Goal: Communication & Community: Answer question/provide support

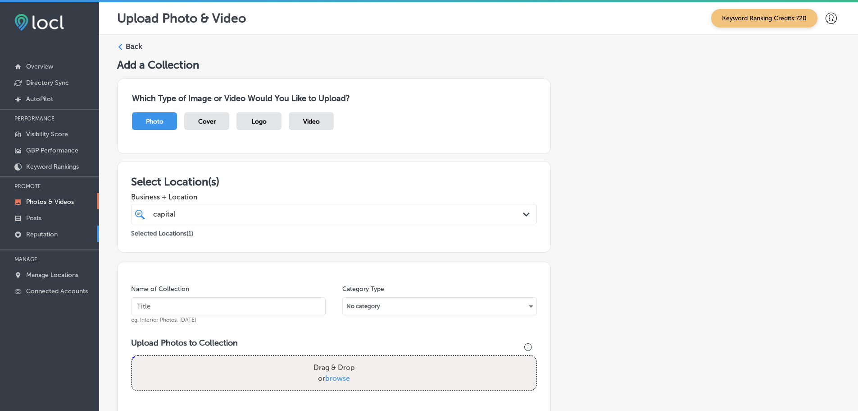
scroll to position [2, 0]
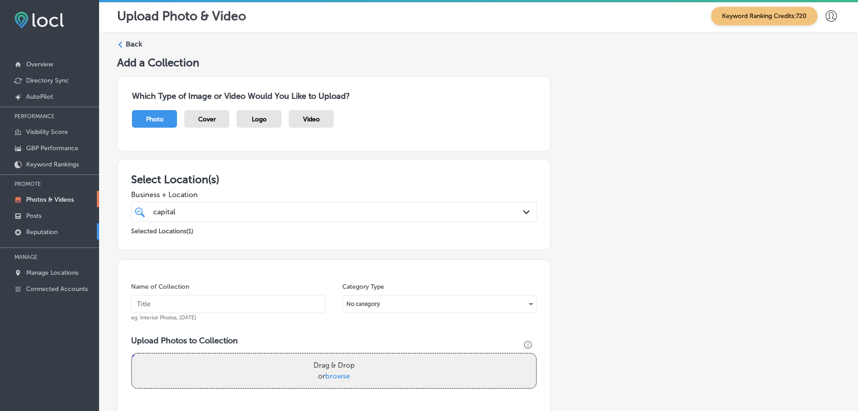
drag, startPoint x: 0, startPoint y: 0, endPoint x: 50, endPoint y: 233, distance: 238.7
click at [50, 233] on p "Reputation" at bounding box center [42, 232] width 32 height 8
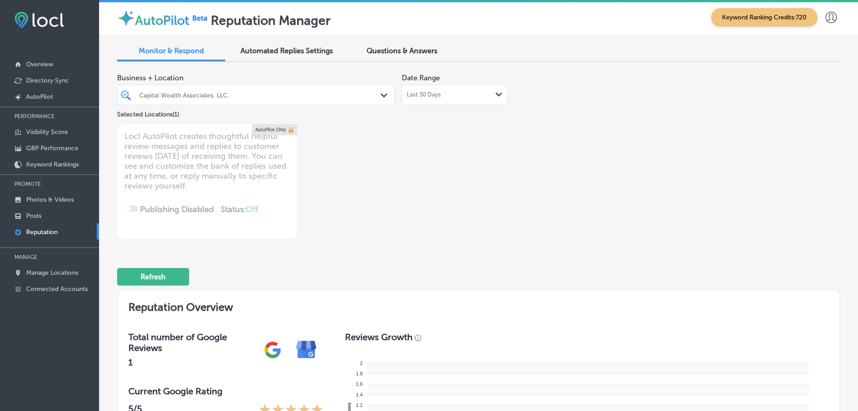
click at [491, 95] on div "Last 30 Days Path Created with Sketch." at bounding box center [455, 94] width 96 height 7
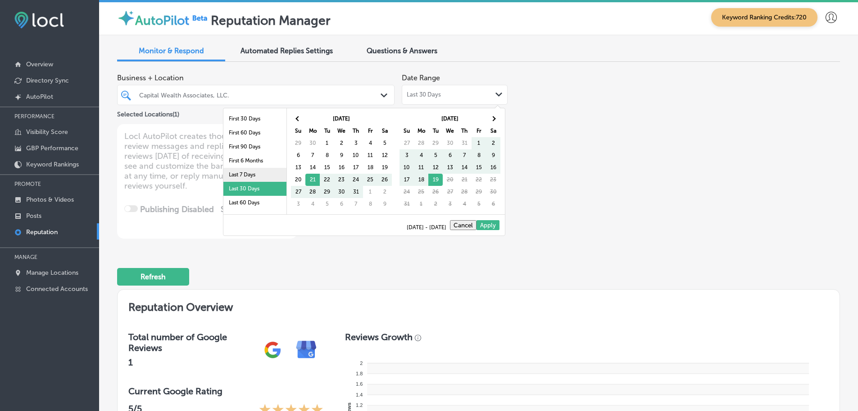
click at [257, 176] on li "Last 7 Days" at bounding box center [255, 175] width 63 height 14
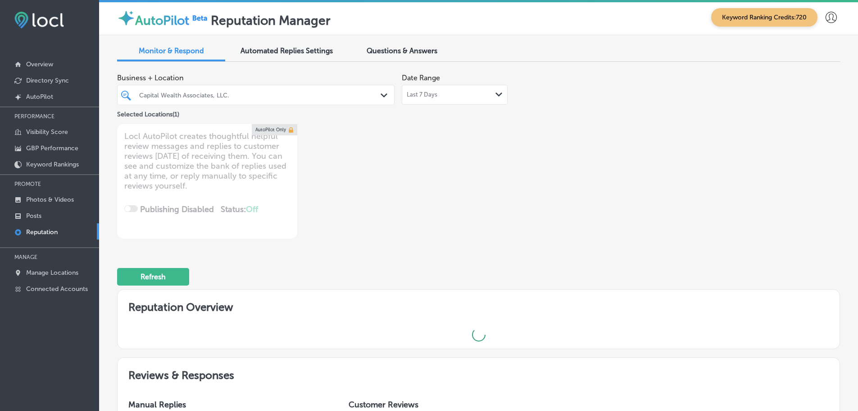
click at [381, 93] on div "Path Created with Sketch." at bounding box center [386, 96] width 10 height 10
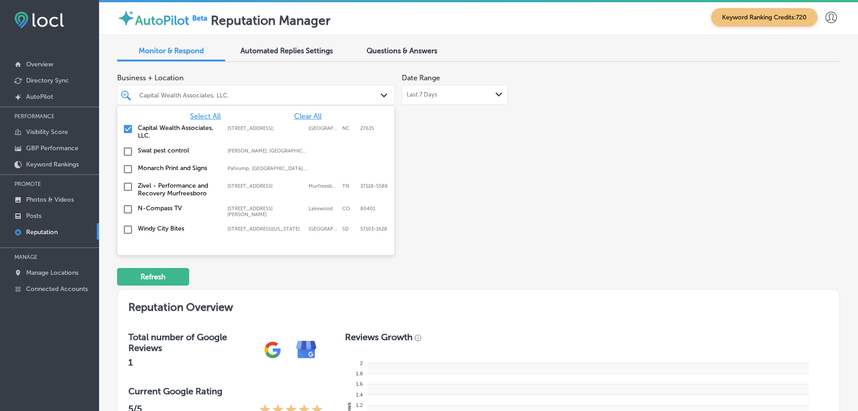
click at [205, 113] on span "Select All" at bounding box center [205, 116] width 31 height 9
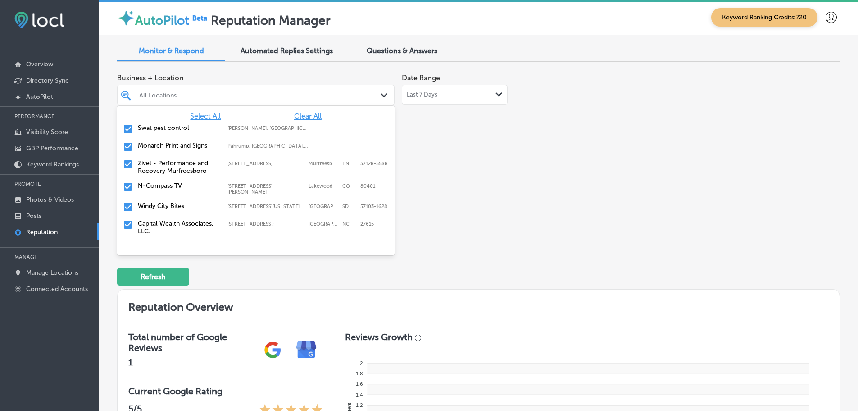
click at [166, 129] on label "Swat pest control" at bounding box center [178, 128] width 81 height 8
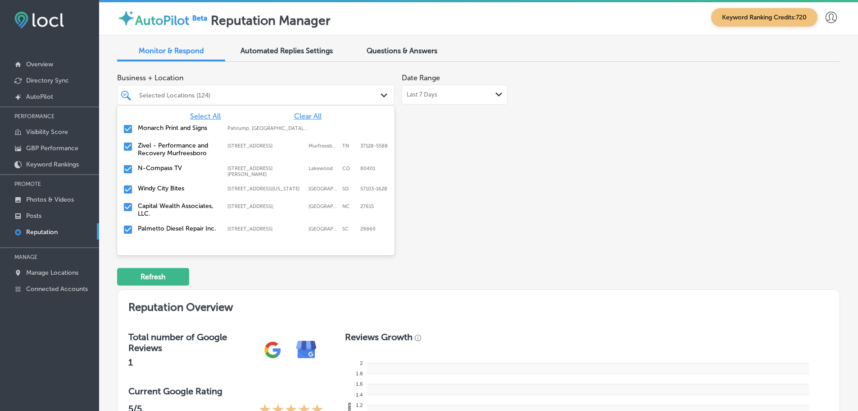
click at [166, 129] on label "Monarch Print and Signs" at bounding box center [178, 128] width 81 height 8
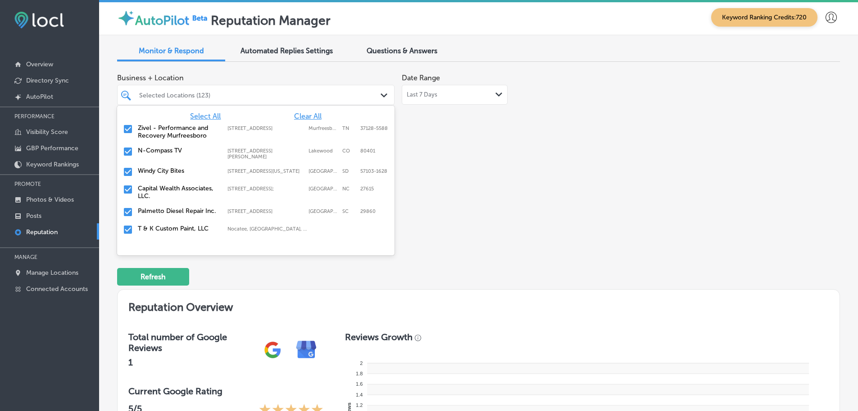
click at [166, 129] on label "Zivel - Performance and Recovery Murfreesboro" at bounding box center [178, 131] width 81 height 15
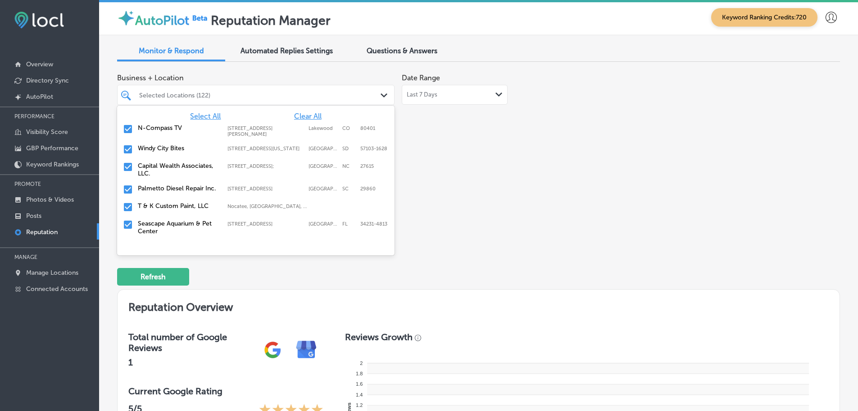
click at [162, 152] on div "[GEOGRAPHIC_DATA] Bites [STREET_ADDRESS][US_STATE]-1628 [STREET_ADDRESS][US_STA…" at bounding box center [256, 149] width 270 height 14
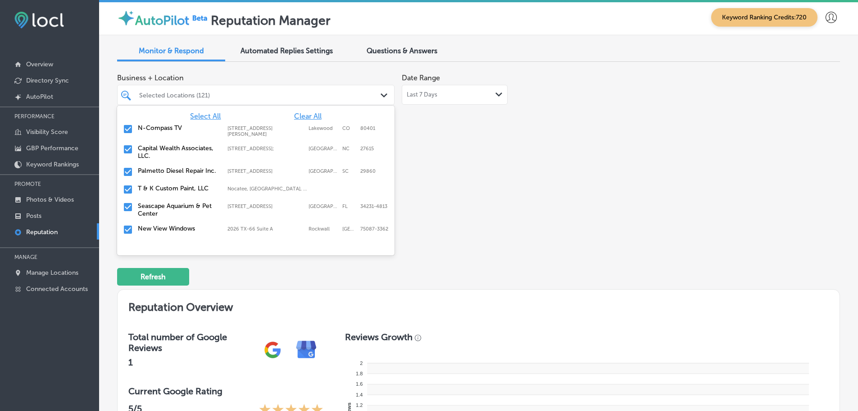
click at [156, 174] on label "Palmetto Diesel Repair Inc." at bounding box center [178, 171] width 81 height 8
click at [156, 176] on div "T & K Custom Paint, LLC [GEOGRAPHIC_DATA], [GEOGRAPHIC_DATA], [GEOGRAPHIC_DATA]…" at bounding box center [256, 172] width 270 height 14
click at [156, 176] on label "Seascape Aquarium & Pet Center" at bounding box center [178, 174] width 81 height 15
click at [156, 176] on div "New View Windows 2026 TX-[GEOGRAPHIC_DATA]-3362 [GEOGRAPHIC_DATA]-3362" at bounding box center [256, 172] width 270 height 14
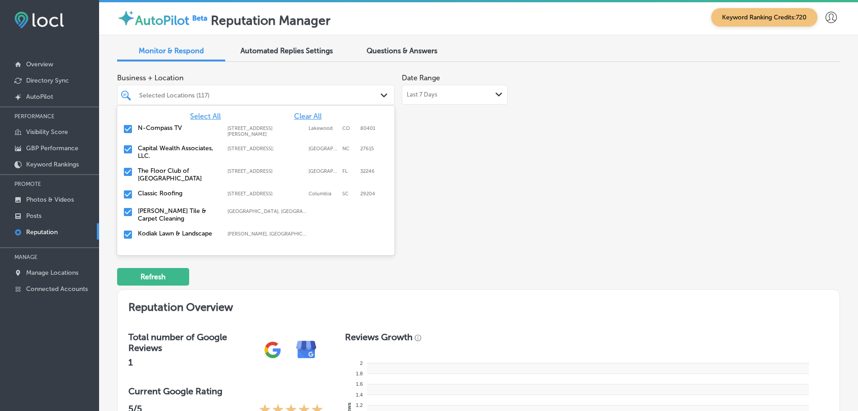
click at [156, 176] on label "The Floor Club of [GEOGRAPHIC_DATA]" at bounding box center [178, 174] width 81 height 15
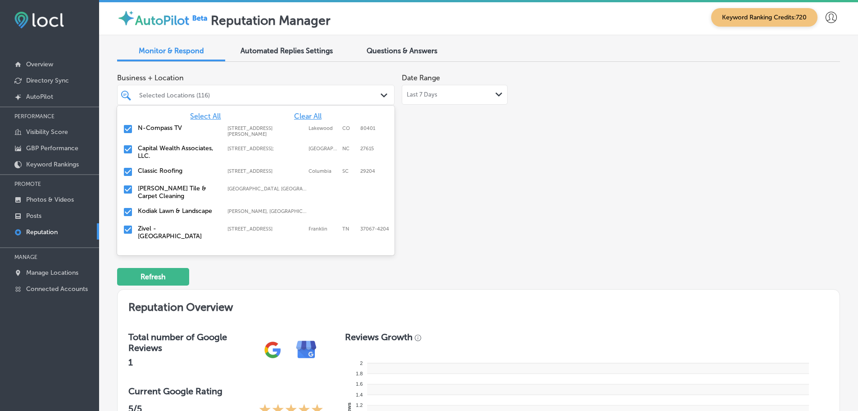
click at [156, 176] on div "Classic Roofing [STREET_ADDRESS] [STREET_ADDRESS]" at bounding box center [256, 172] width 270 height 14
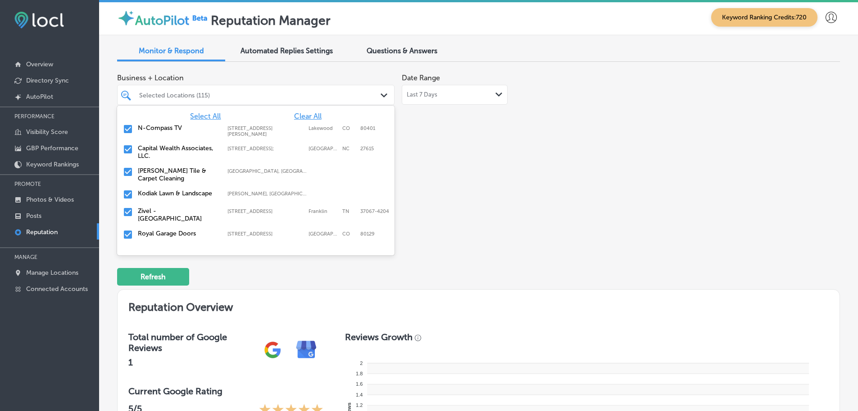
click at [161, 192] on label "Kodiak Lawn & Landscape" at bounding box center [178, 193] width 81 height 8
click at [161, 217] on label "Royal Garage Doors" at bounding box center [178, 216] width 81 height 8
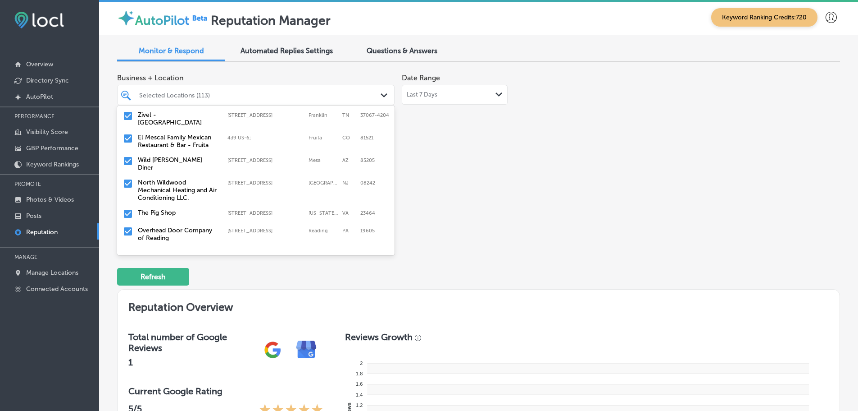
scroll to position [90, 0]
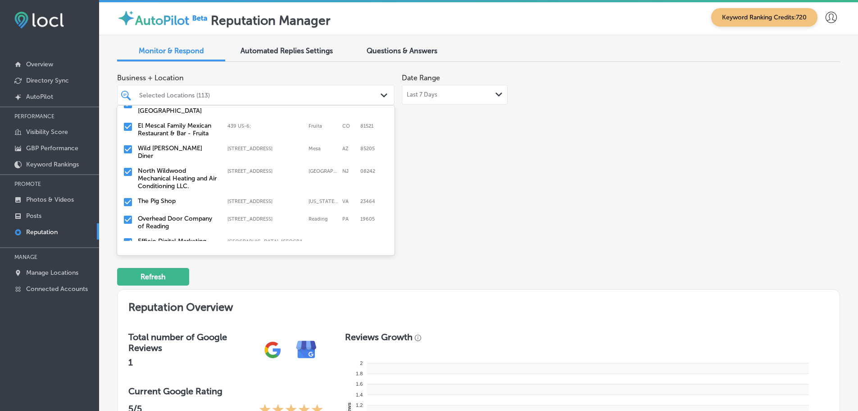
click at [182, 167] on label "North Wildwood Mechanical Heating and Air Conditioning LLC." at bounding box center [178, 178] width 81 height 23
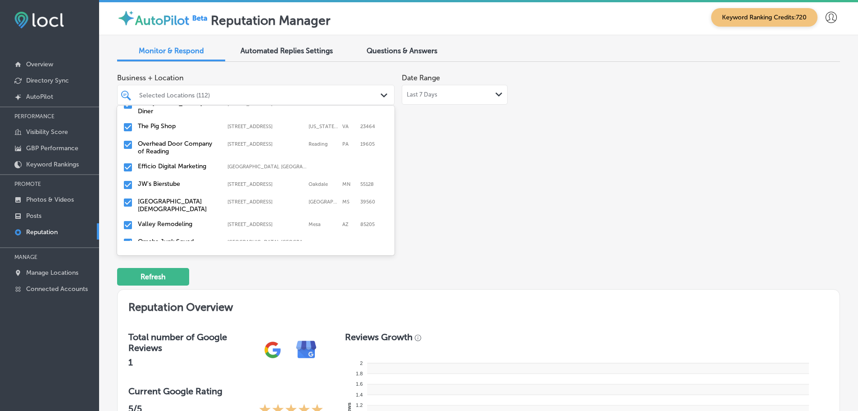
scroll to position [135, 0]
click at [155, 122] on label "The Pig Shop" at bounding box center [178, 126] width 81 height 8
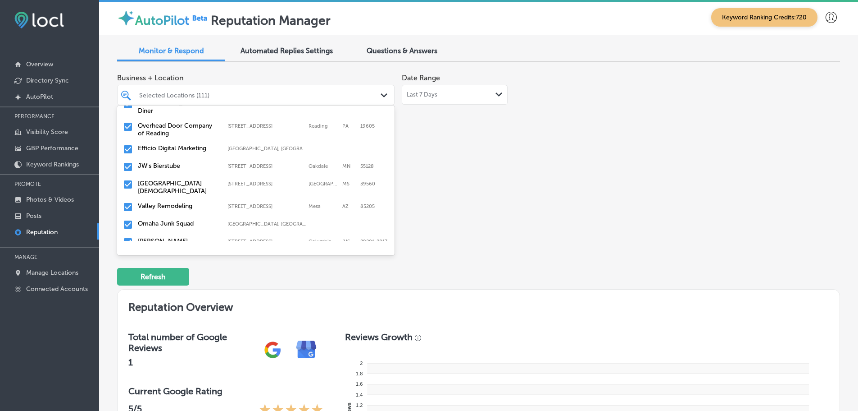
click at [164, 128] on label "Overhead Door Company of Reading" at bounding box center [178, 129] width 81 height 15
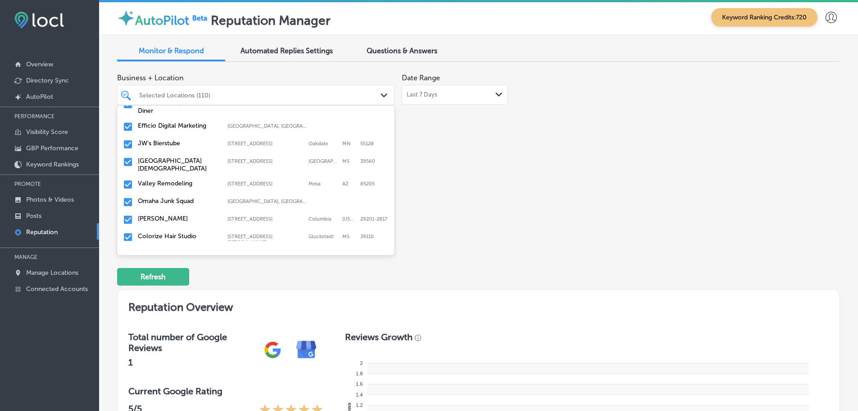
click at [163, 143] on div "JW's Bierstube [STREET_ADDRESS] [STREET_ADDRESS]" at bounding box center [256, 144] width 270 height 14
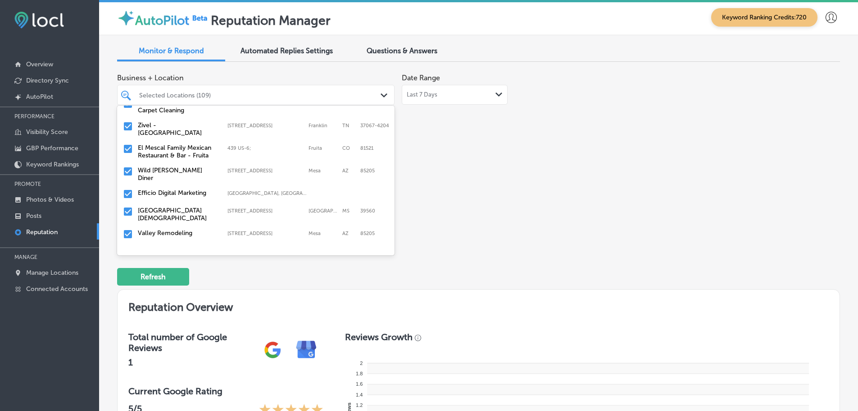
scroll to position [90, 0]
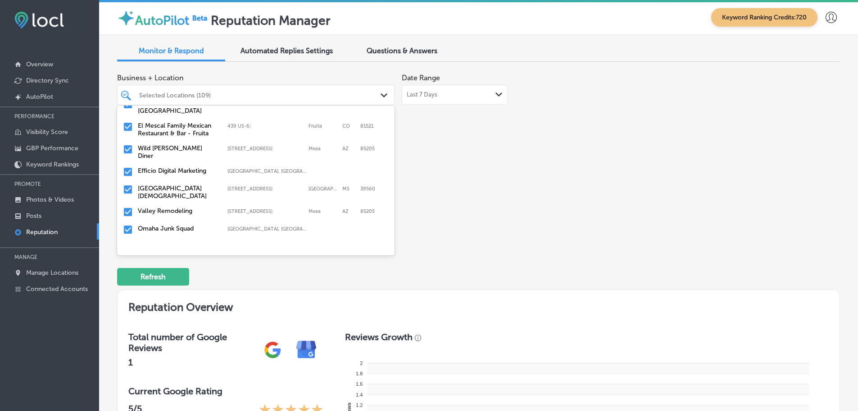
click at [186, 185] on label "[GEOGRAPHIC_DATA][DEMOGRAPHIC_DATA]" at bounding box center [178, 191] width 81 height 15
click at [186, 185] on label "Valley Remodeling" at bounding box center [178, 188] width 81 height 8
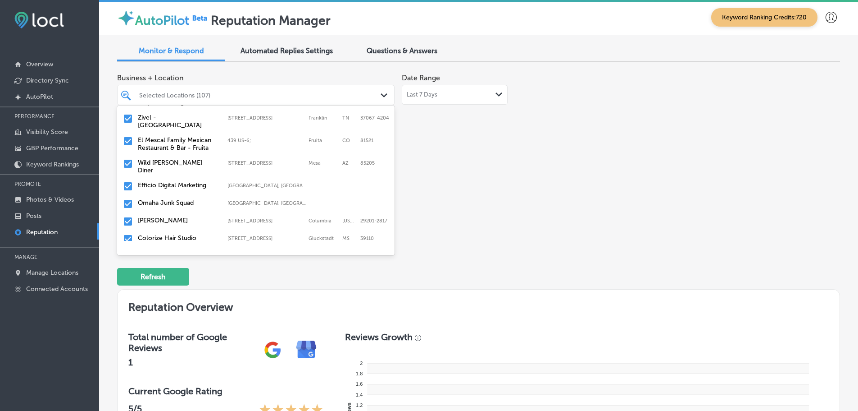
scroll to position [135, 0]
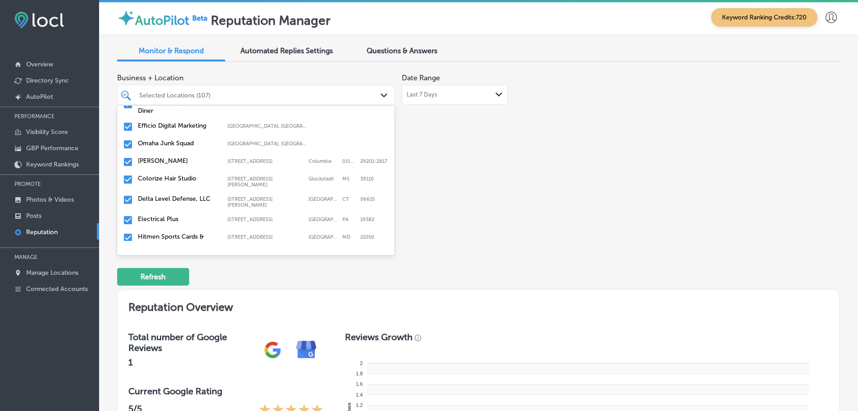
click at [174, 139] on label "Omaha Junk Squad" at bounding box center [178, 143] width 81 height 8
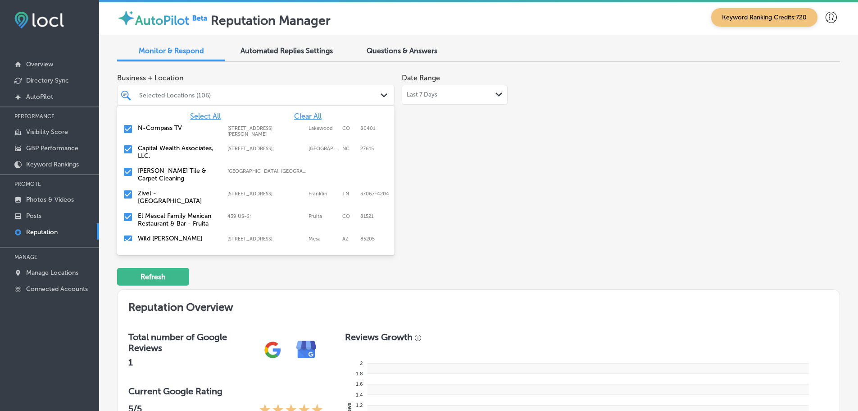
scroll to position [90, 0]
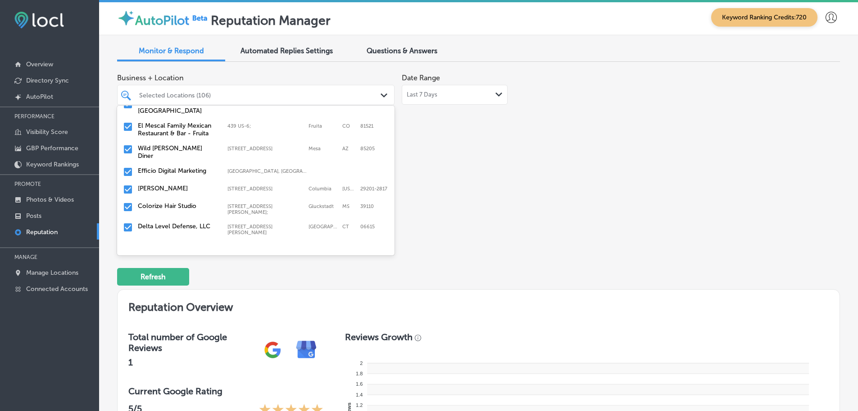
click at [158, 184] on label "[PERSON_NAME]" at bounding box center [178, 188] width 81 height 8
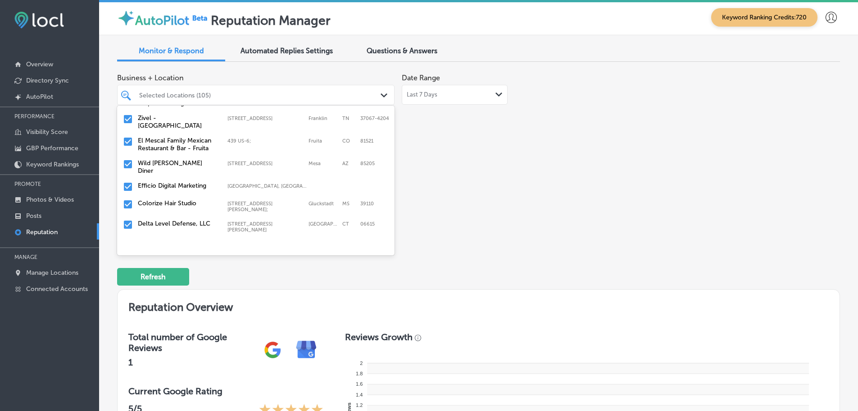
scroll to position [101, 0]
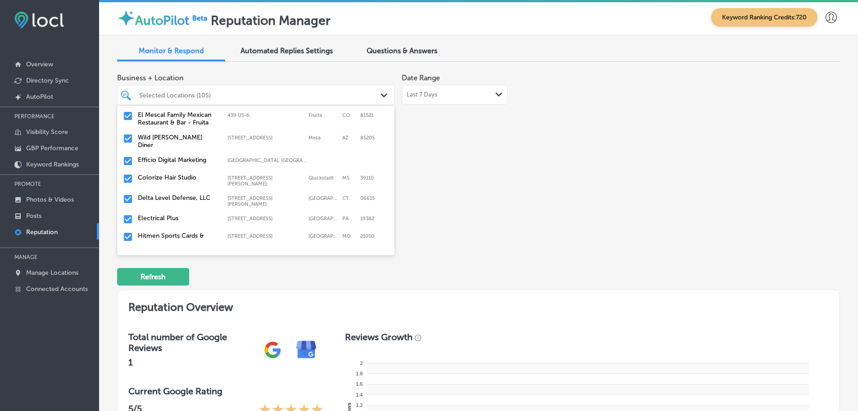
click at [171, 173] on label "Colorize Hair Studio" at bounding box center [178, 177] width 81 height 8
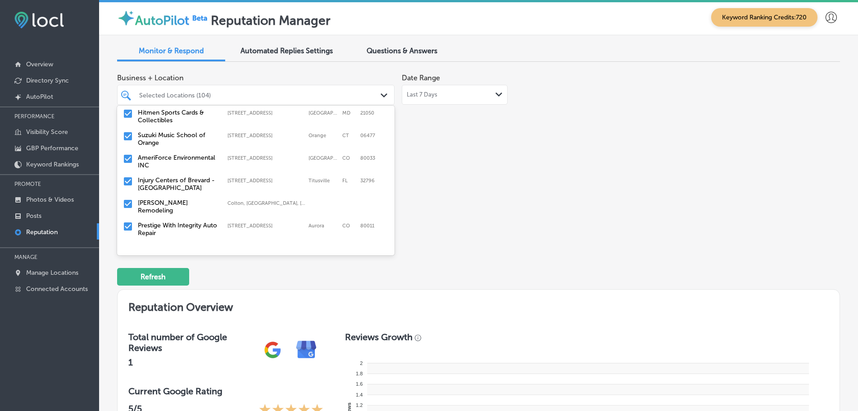
scroll to position [225, 0]
click at [176, 178] on div "[PERSON_NAME] Remodeling [GEOGRAPHIC_DATA], [GEOGRAPHIC_DATA], [GEOGRAPHIC_DATA…" at bounding box center [256, 184] width 270 height 19
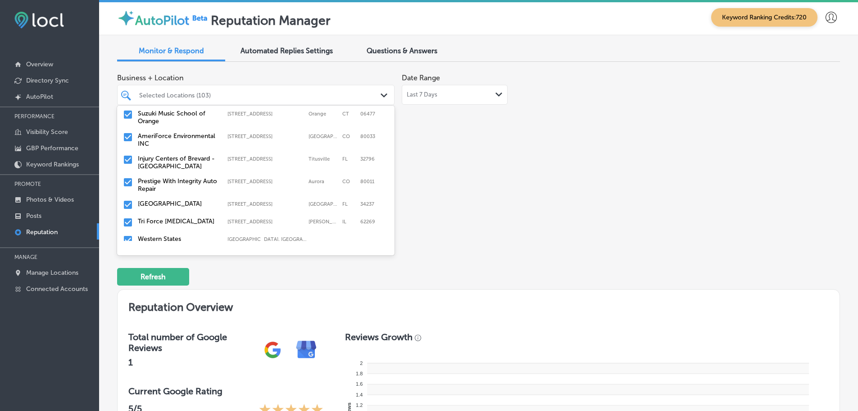
click at [177, 178] on label "Prestige With Integrity Auto Repair" at bounding box center [178, 184] width 81 height 15
click at [174, 195] on label "Tri Force [MEDICAL_DATA]" at bounding box center [178, 199] width 81 height 8
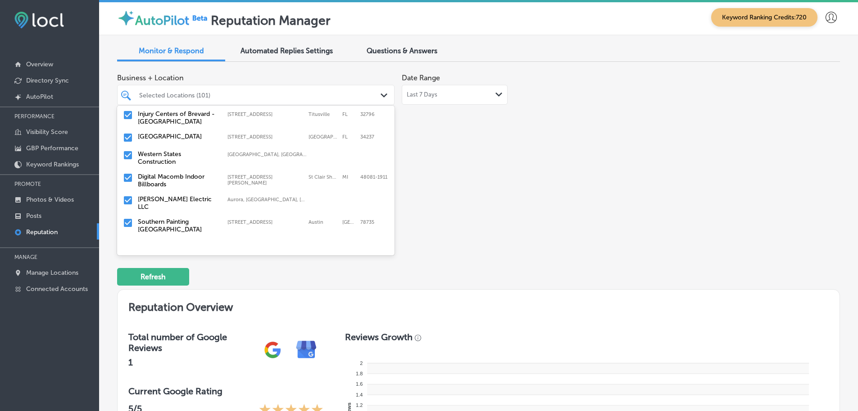
scroll to position [270, 0]
click at [165, 157] on div "Western States Construction [GEOGRAPHIC_DATA], [GEOGRAPHIC_DATA], [GEOGRAPHIC_D…" at bounding box center [256, 157] width 270 height 19
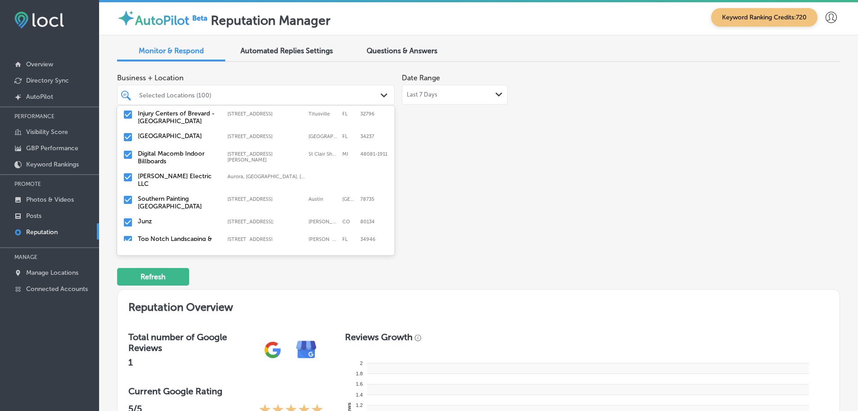
click at [180, 172] on label "[PERSON_NAME] Electric LLC" at bounding box center [178, 179] width 81 height 15
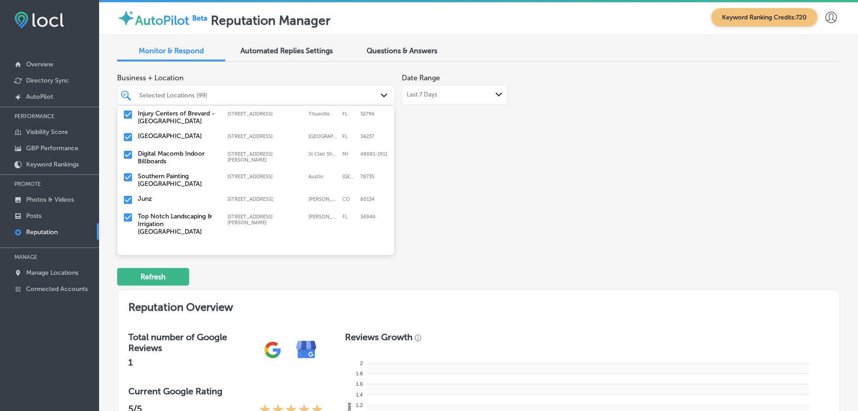
click at [187, 173] on label "Southern Painting [GEOGRAPHIC_DATA]" at bounding box center [178, 179] width 81 height 15
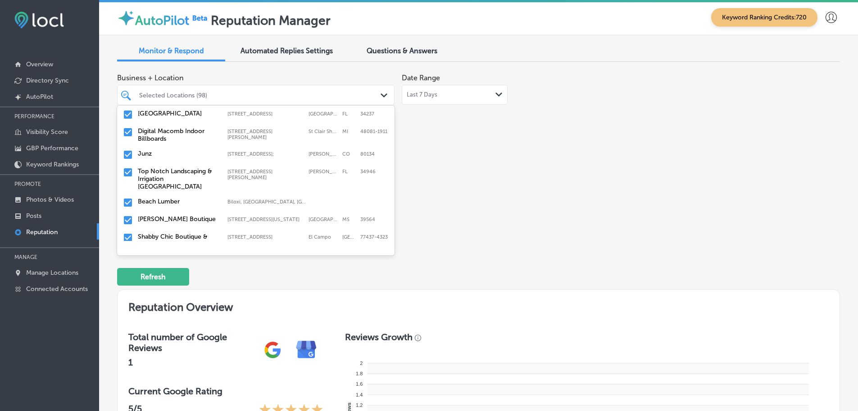
scroll to position [315, 0]
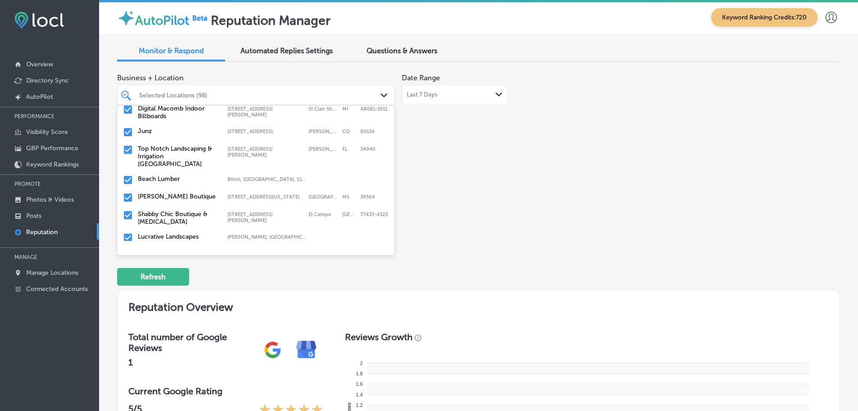
click at [187, 145] on label "Top Notch Landscaping & Irrigation [GEOGRAPHIC_DATA]" at bounding box center [178, 156] width 81 height 23
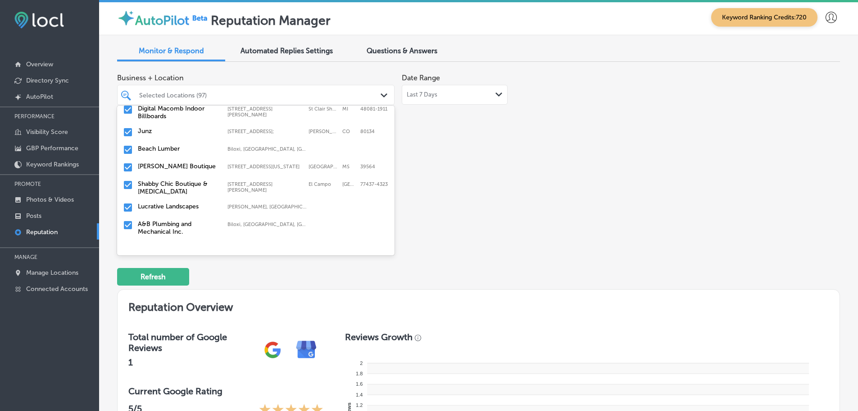
click at [179, 147] on div "Beach Lumber Biloxi, [GEOGRAPHIC_DATA], [GEOGRAPHIC_DATA] | [GEOGRAPHIC_DATA], …" at bounding box center [256, 150] width 270 height 14
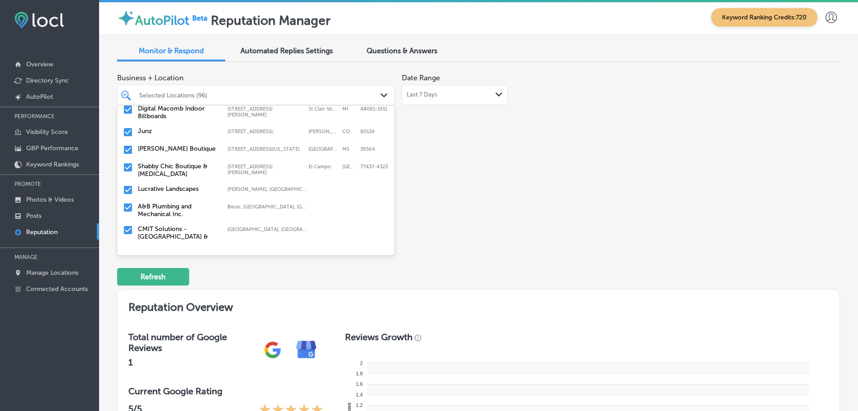
click at [184, 163] on label "Shabby Chic Boutique & [MEDICAL_DATA]" at bounding box center [178, 169] width 81 height 15
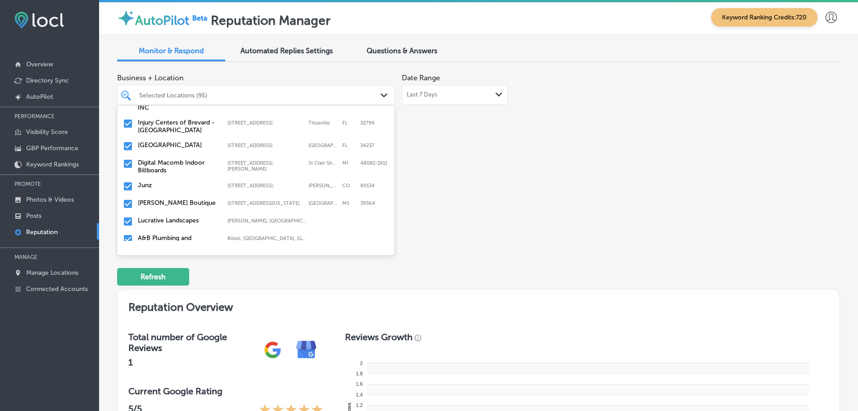
scroll to position [270, 0]
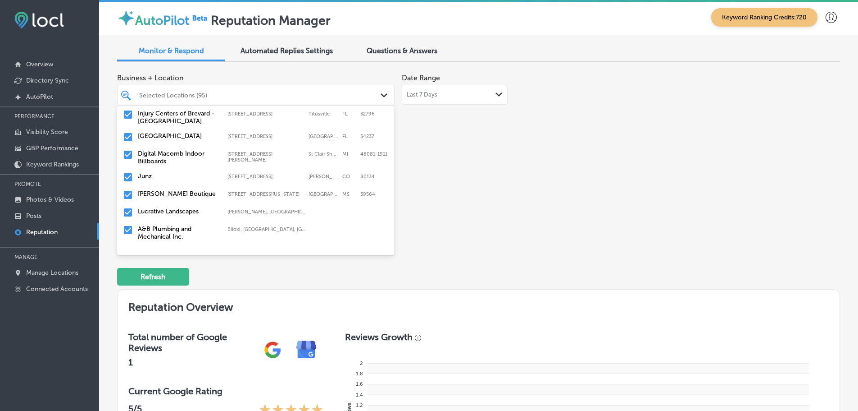
click at [174, 207] on label "Lucrative Landscapes" at bounding box center [178, 211] width 81 height 8
click at [180, 207] on label "A&B Plumbing and Mechanical Inc." at bounding box center [178, 214] width 81 height 15
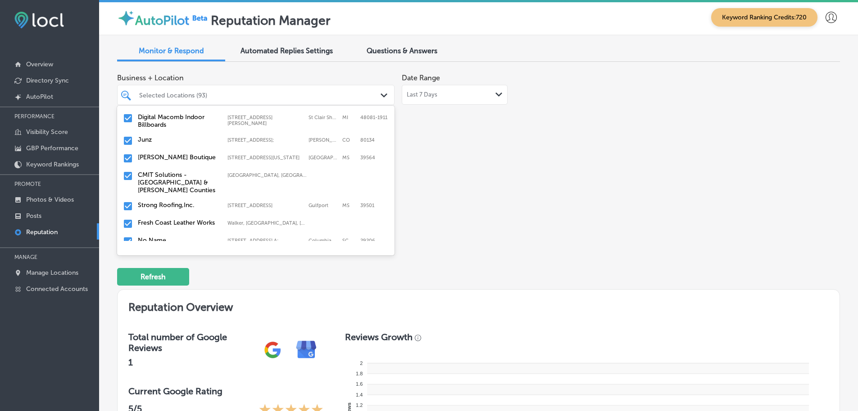
scroll to position [315, 0]
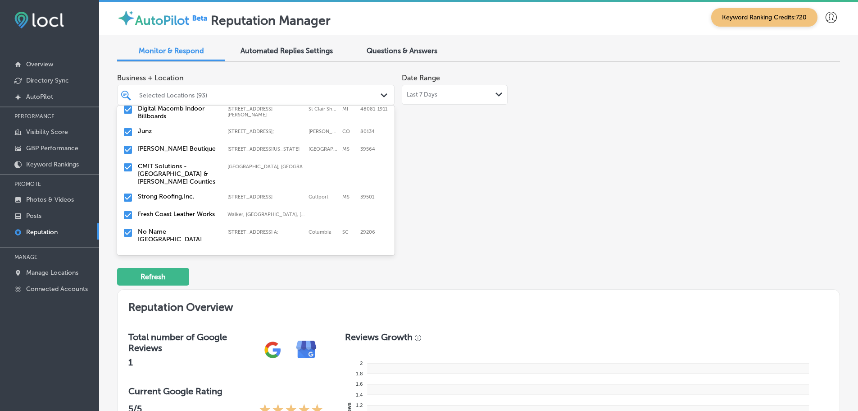
click at [194, 162] on label "CMIT Solutions - [GEOGRAPHIC_DATA] & [PERSON_NAME] Counties" at bounding box center [178, 173] width 81 height 23
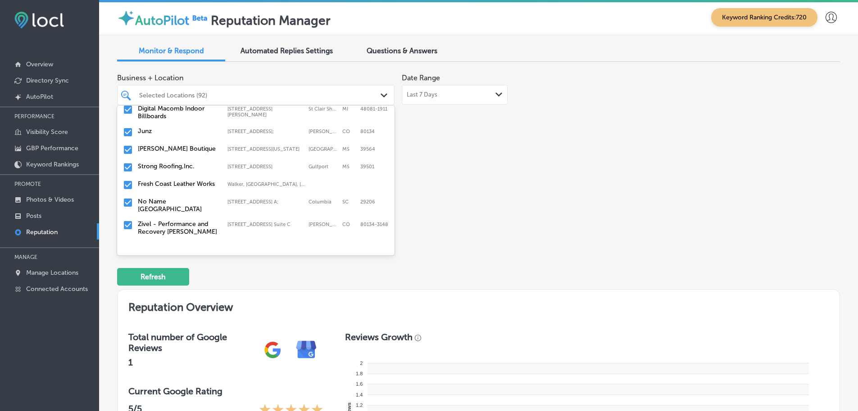
click at [181, 162] on label "Strong Roofing,Inc." at bounding box center [178, 166] width 81 height 8
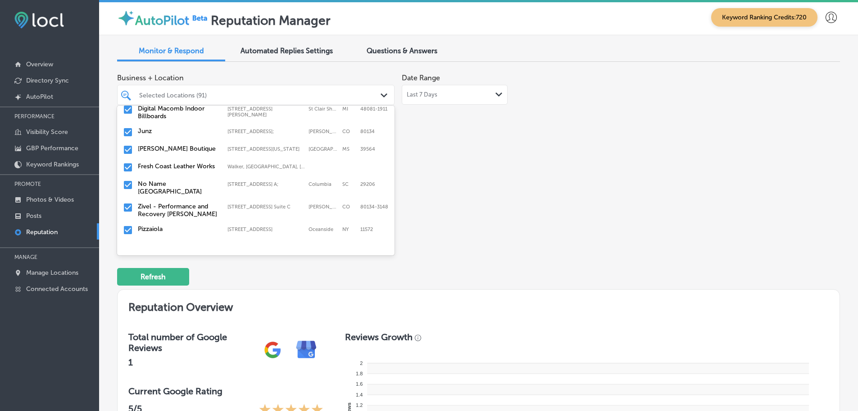
click at [181, 162] on label "Fresh Coast Leather Works" at bounding box center [178, 166] width 81 height 8
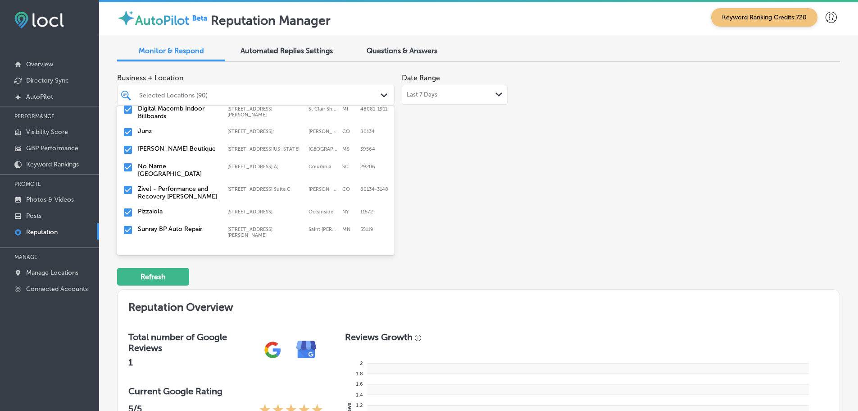
click at [181, 162] on label "No Name [GEOGRAPHIC_DATA]" at bounding box center [178, 169] width 81 height 15
click at [181, 162] on label "Zivel - Performance and Recovery [PERSON_NAME]" at bounding box center [178, 169] width 81 height 15
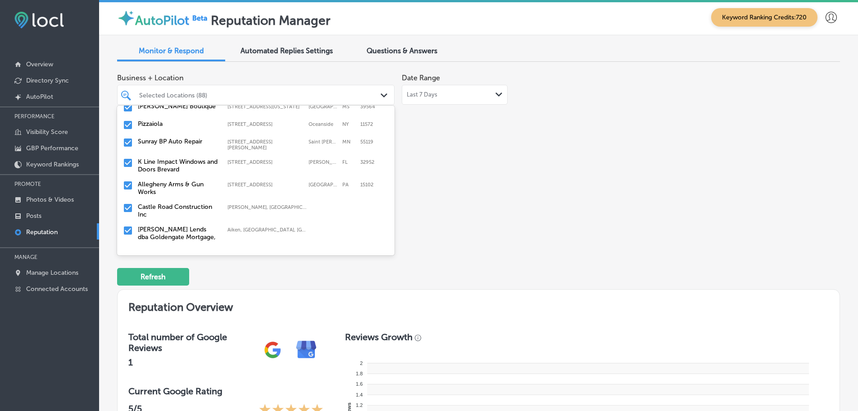
scroll to position [360, 0]
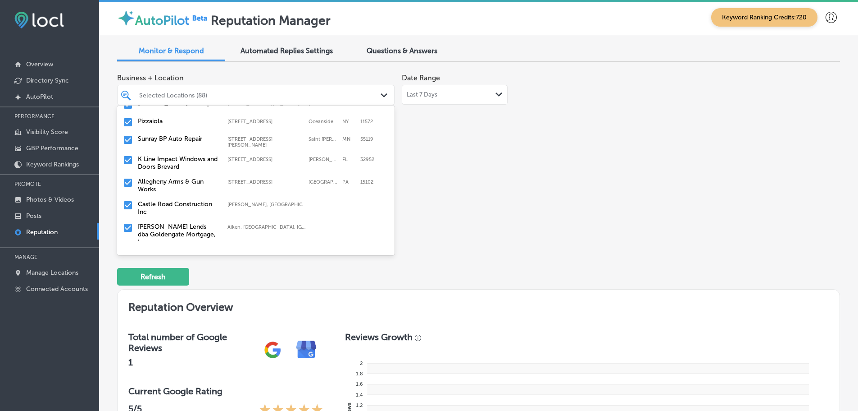
click at [180, 159] on label "K Line Impact Windows and Doors Brevard" at bounding box center [178, 162] width 81 height 15
click at [172, 178] on label "Castle Road Construction Inc" at bounding box center [178, 185] width 81 height 15
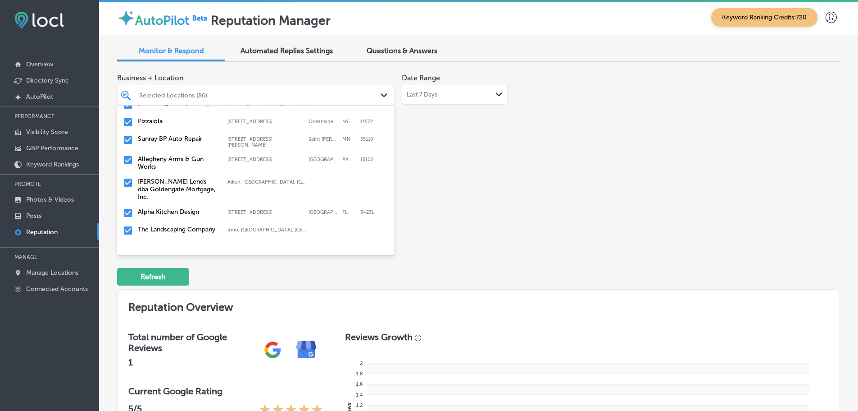
click at [175, 178] on label "[PERSON_NAME] Lends dba Goldengate Mortgage, Inc." at bounding box center [178, 189] width 81 height 23
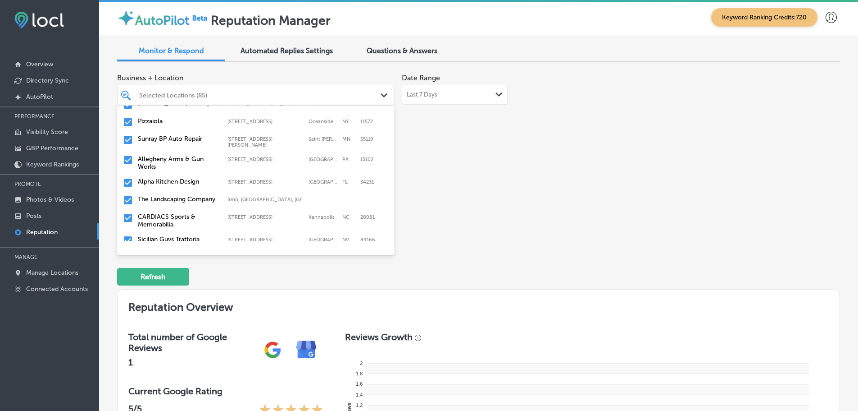
click at [175, 195] on label "The Landscaping Company" at bounding box center [178, 199] width 81 height 8
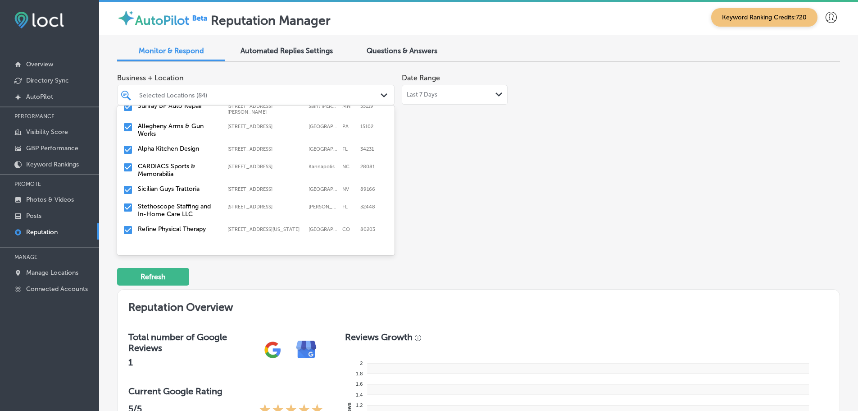
scroll to position [406, 0]
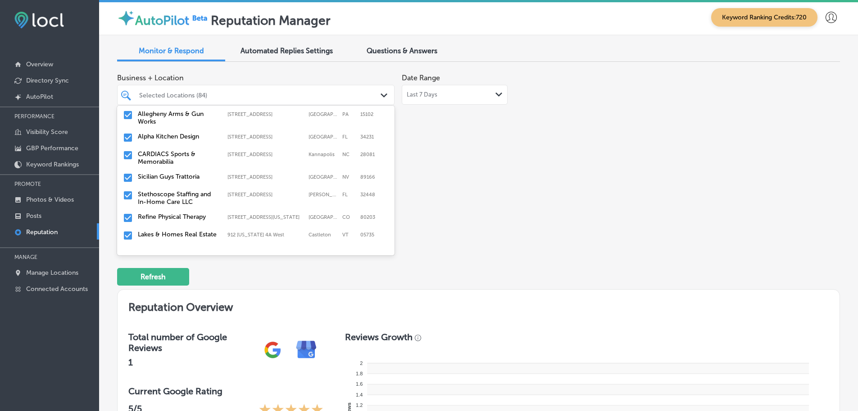
click at [169, 150] on label "CARDIACS Sports & Memorabilia" at bounding box center [178, 157] width 81 height 15
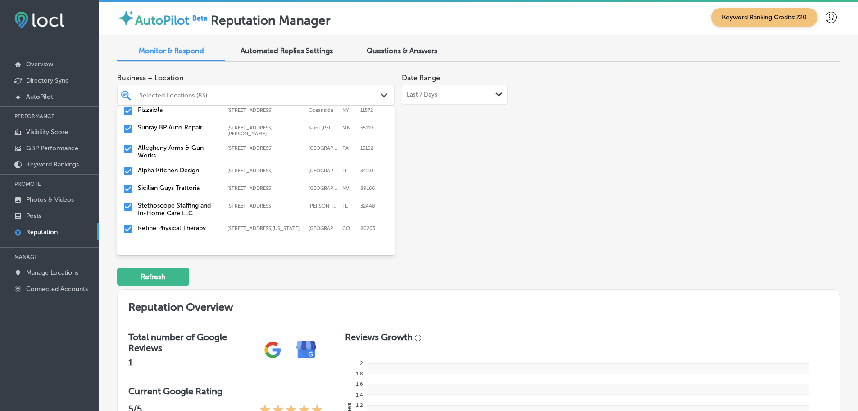
scroll to position [360, 0]
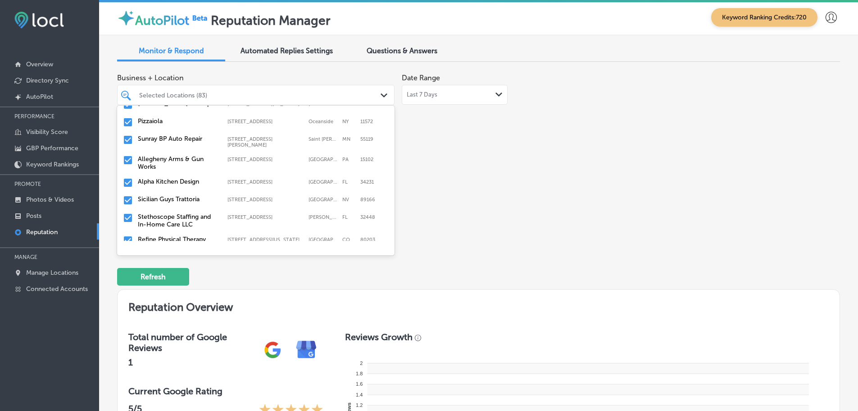
click at [177, 195] on label "Sicilian Guys Trattoria" at bounding box center [178, 199] width 81 height 8
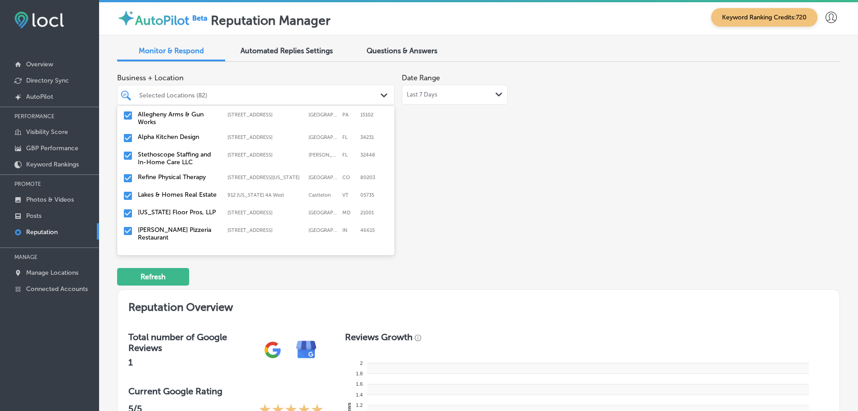
scroll to position [406, 0]
click at [180, 152] on label "Stethoscope Staffing and In-Home Care LLC" at bounding box center [178, 157] width 81 height 15
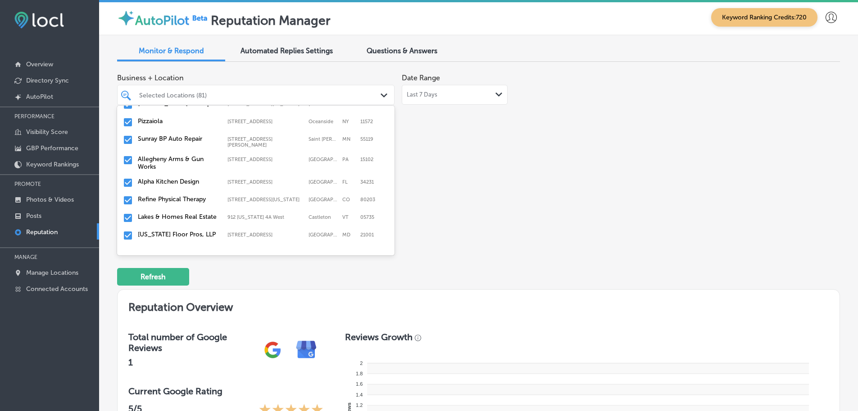
click at [189, 195] on label "Refine Physical Therapy" at bounding box center [178, 199] width 81 height 8
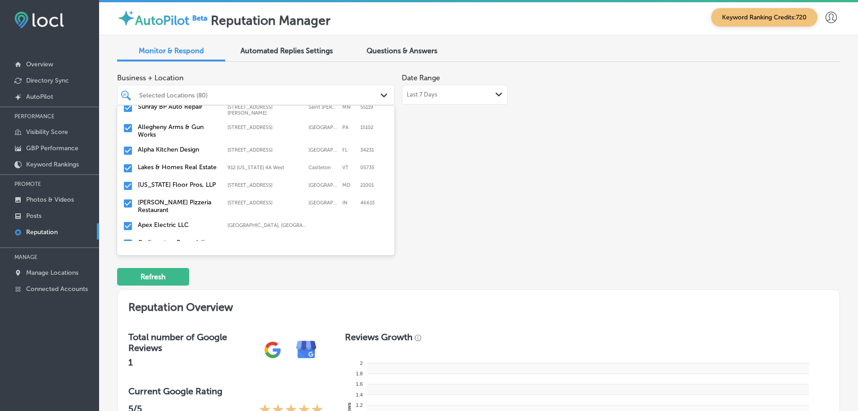
scroll to position [406, 0]
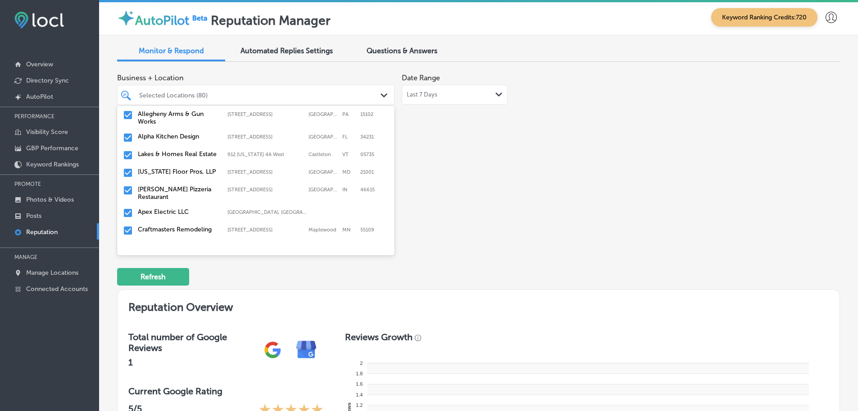
click at [190, 168] on label "[US_STATE] Floor Pros, LLP" at bounding box center [178, 172] width 81 height 8
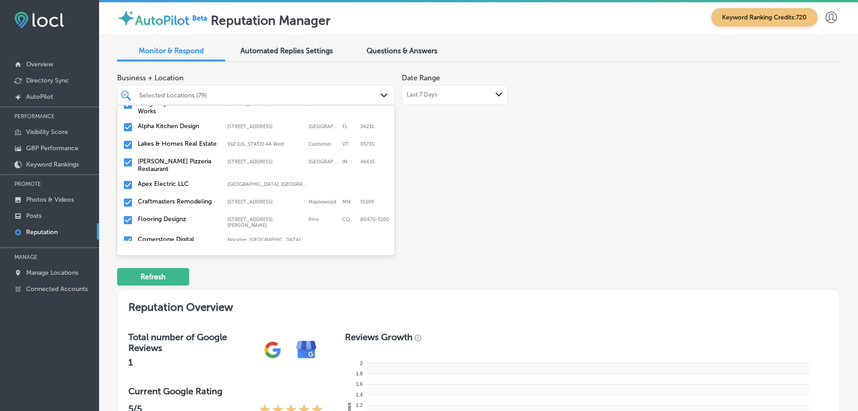
scroll to position [451, 0]
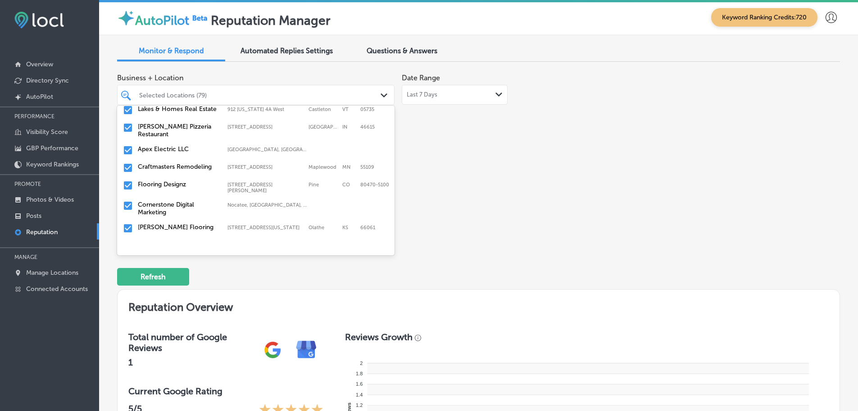
click at [178, 131] on label "[PERSON_NAME] Pizzeria Restaurant" at bounding box center [178, 130] width 81 height 15
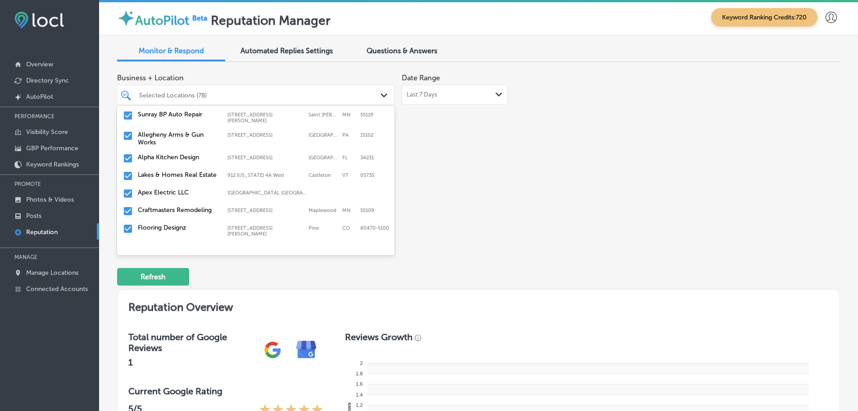
scroll to position [406, 0]
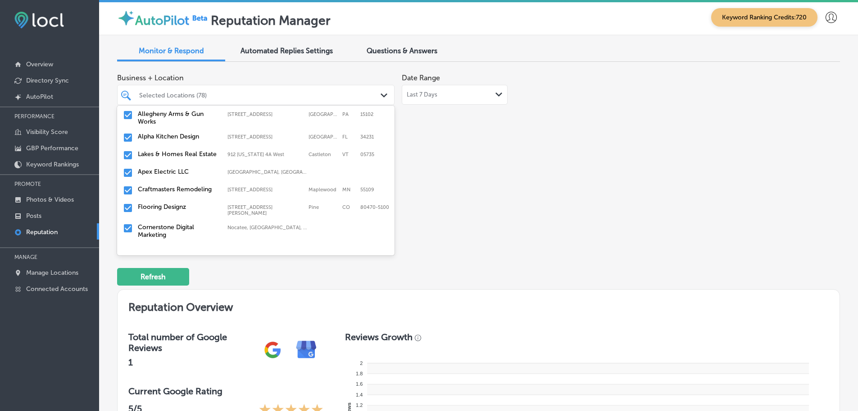
click at [187, 168] on label "Apex Electric LLC" at bounding box center [178, 172] width 81 height 8
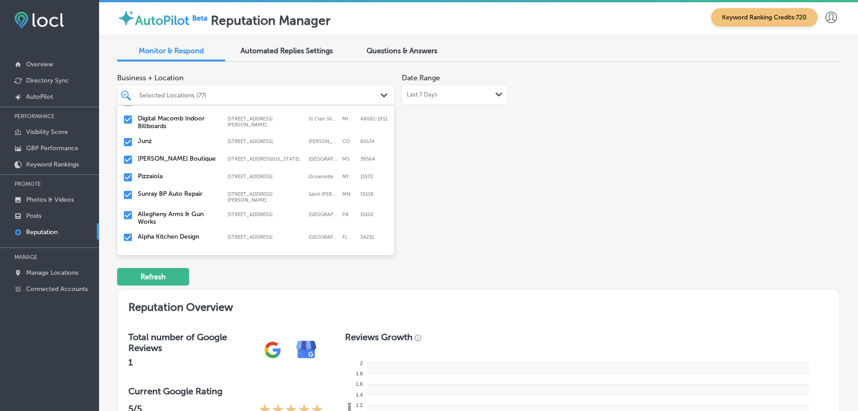
scroll to position [360, 0]
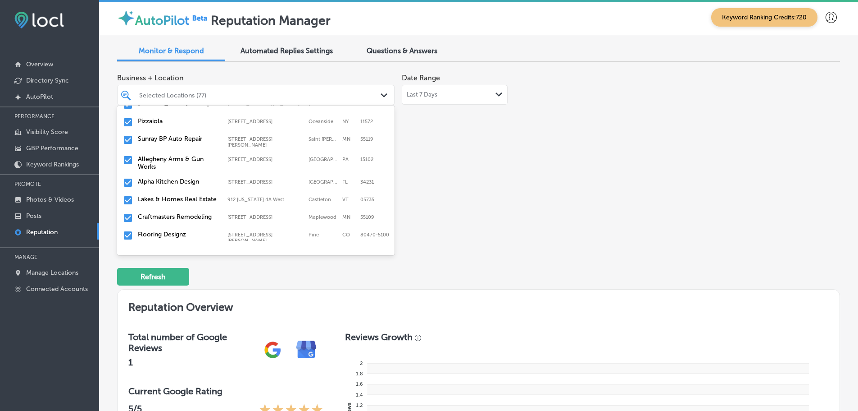
click at [201, 213] on label "Craftmasters Remodeling" at bounding box center [178, 217] width 81 height 8
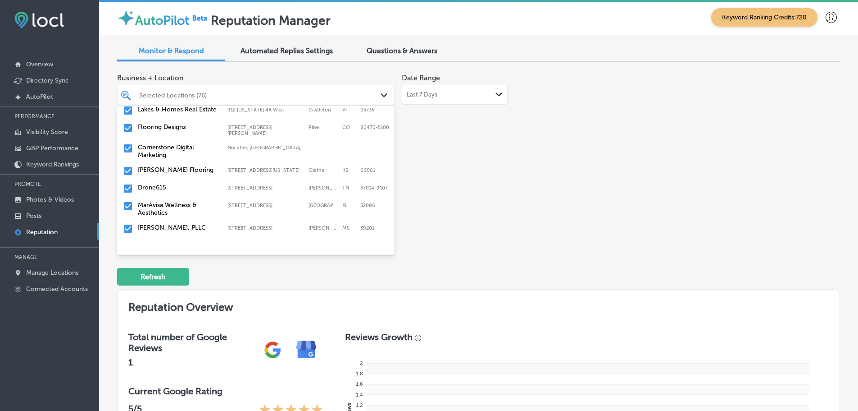
scroll to position [451, 0]
click at [192, 123] on label "Flooring Designz" at bounding box center [178, 127] width 81 height 8
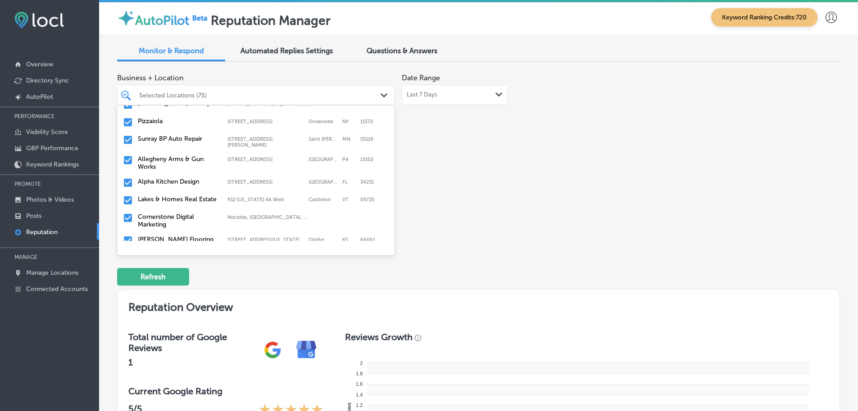
scroll to position [406, 0]
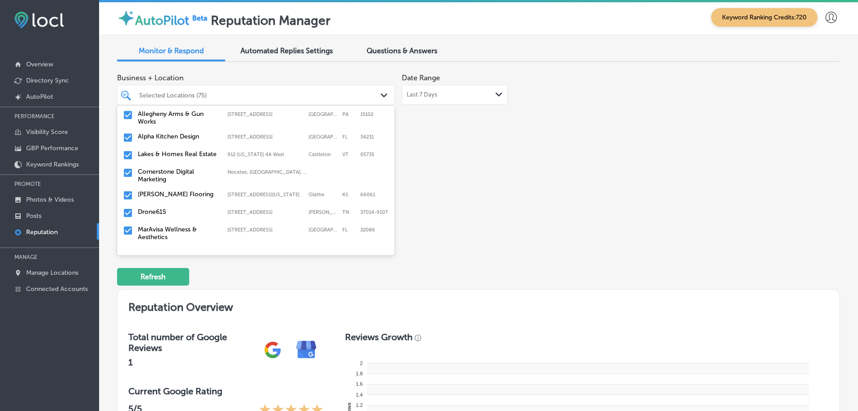
click at [189, 192] on label "[PERSON_NAME] Flooring" at bounding box center [178, 194] width 81 height 8
click at [181, 192] on label "Drone615" at bounding box center [178, 194] width 81 height 8
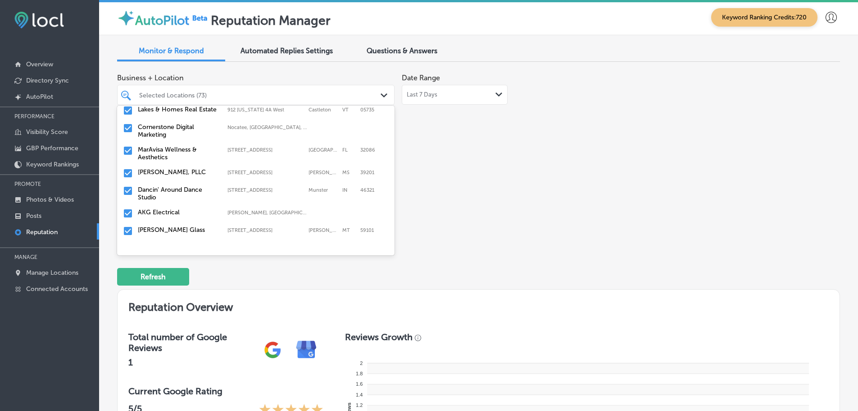
scroll to position [451, 0]
click at [202, 171] on div "[PERSON_NAME], PLLC [STREET_ADDRESS] [STREET_ADDRESS]" at bounding box center [256, 173] width 270 height 14
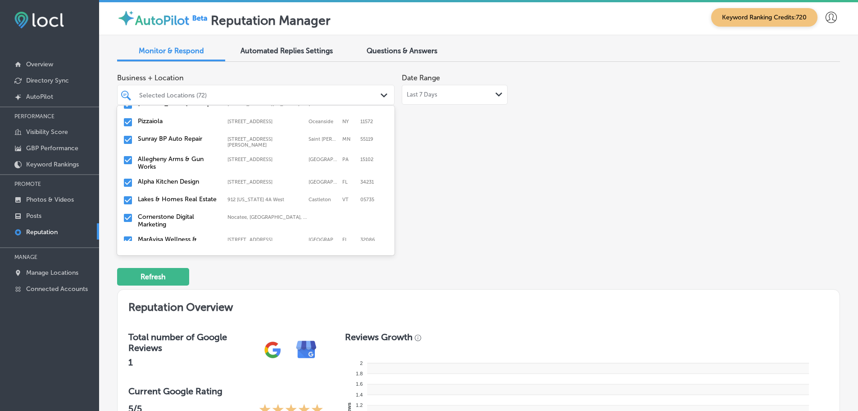
scroll to position [406, 0]
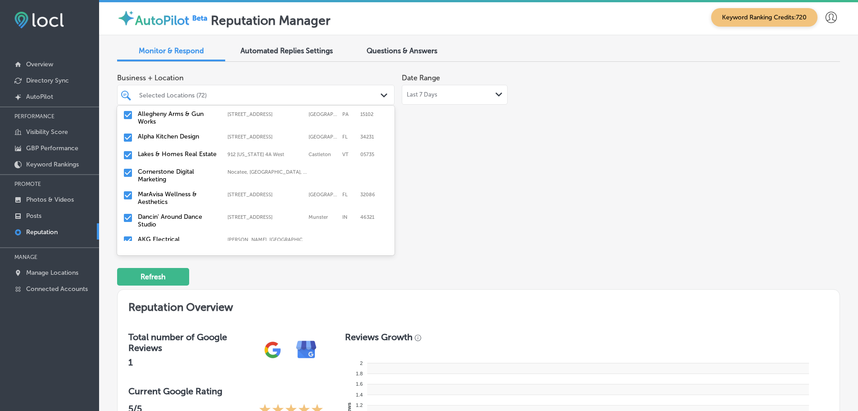
click at [190, 196] on label "MarAvisa Wellness & Aesthetics" at bounding box center [178, 197] width 81 height 15
click at [194, 194] on label "Dancin' Around Dance Studio" at bounding box center [178, 197] width 81 height 15
click at [196, 190] on label "AKG Electrical" at bounding box center [178, 194] width 81 height 8
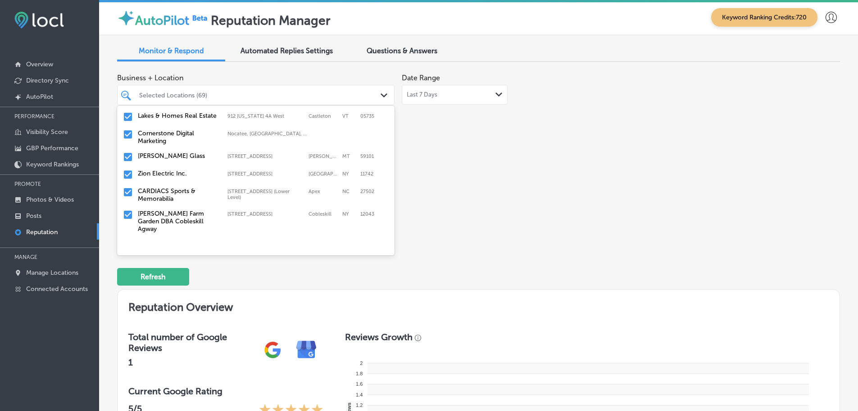
scroll to position [451, 0]
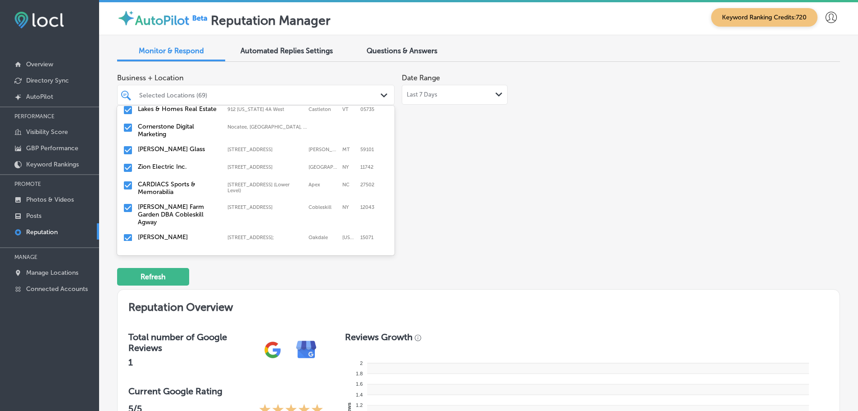
click at [202, 180] on label "CARDIACS Sports & Memorabilia" at bounding box center [178, 187] width 81 height 15
click at [202, 180] on label "[PERSON_NAME] Farm Garden DBA Cobleskill Agway" at bounding box center [178, 191] width 81 height 23
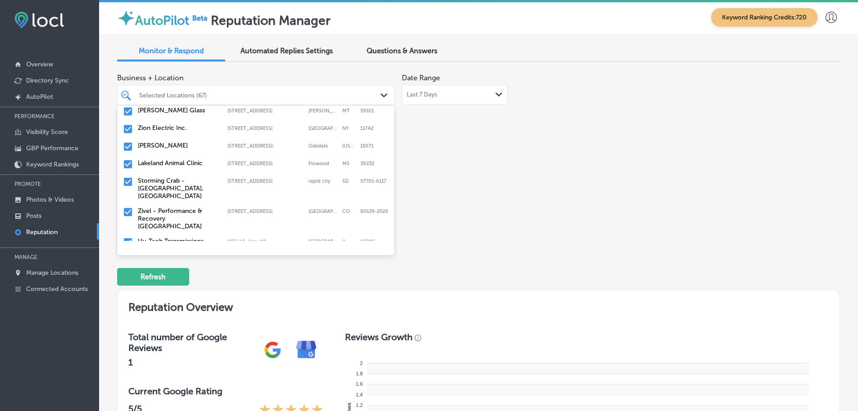
scroll to position [496, 0]
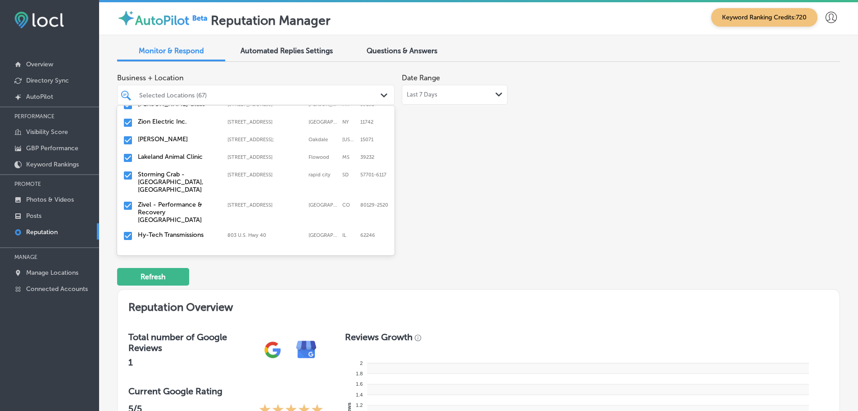
click at [198, 153] on label "Lakeland Animal Clinic" at bounding box center [178, 157] width 81 height 8
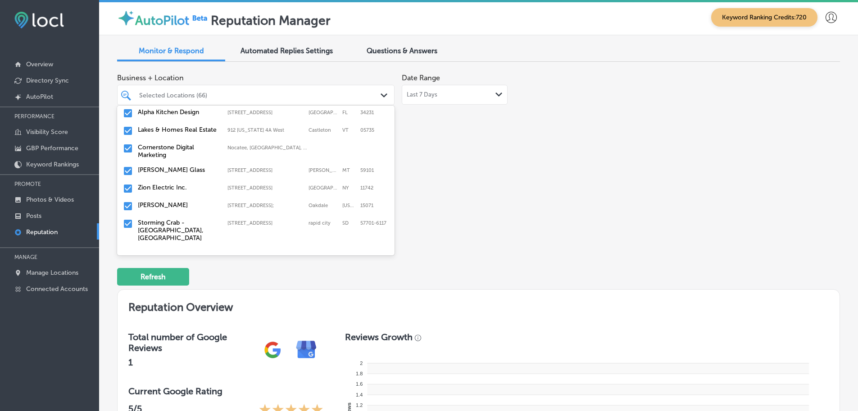
scroll to position [451, 0]
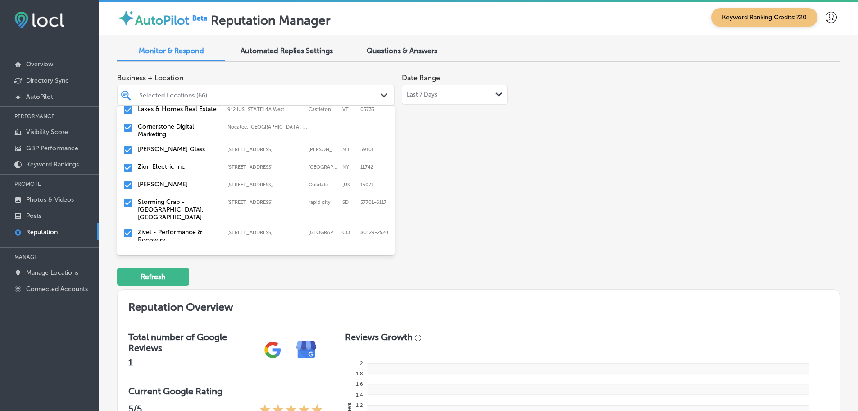
click at [187, 198] on label "Storming Crab - [GEOGRAPHIC_DATA], [GEOGRAPHIC_DATA]" at bounding box center [178, 209] width 81 height 23
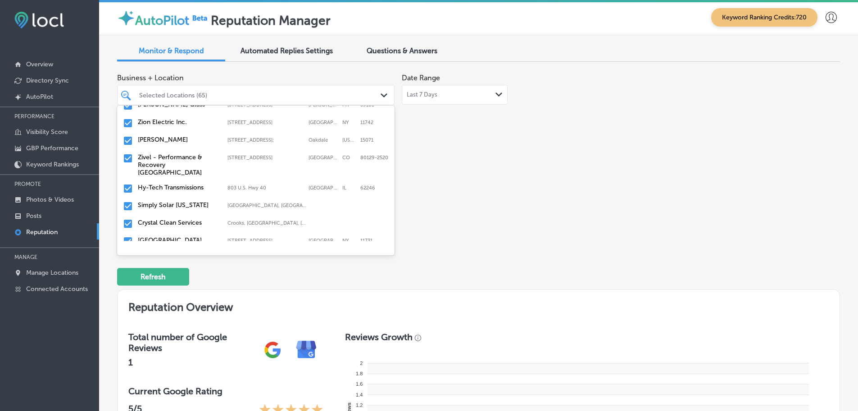
scroll to position [496, 0]
click at [194, 154] on label "Zivel - Performance & Recovery [GEOGRAPHIC_DATA]" at bounding box center [178, 164] width 81 height 23
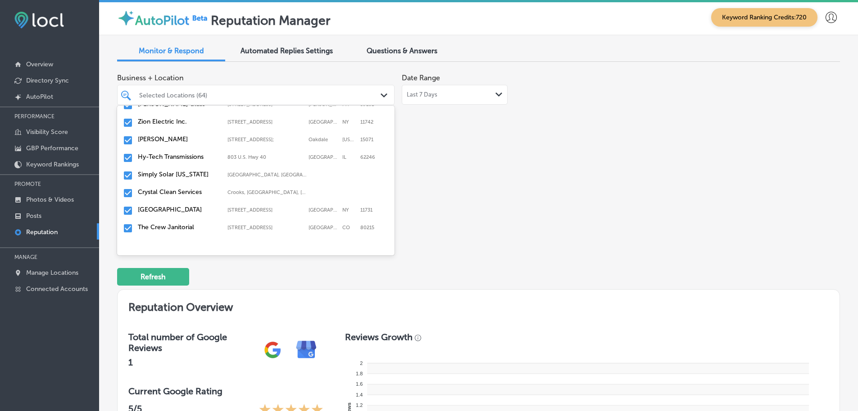
click at [190, 171] on label "Simply Solar [US_STATE]" at bounding box center [178, 174] width 81 height 8
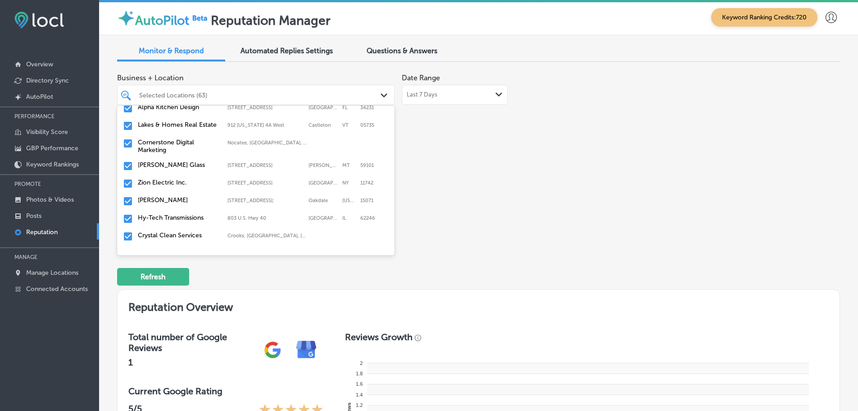
scroll to position [451, 0]
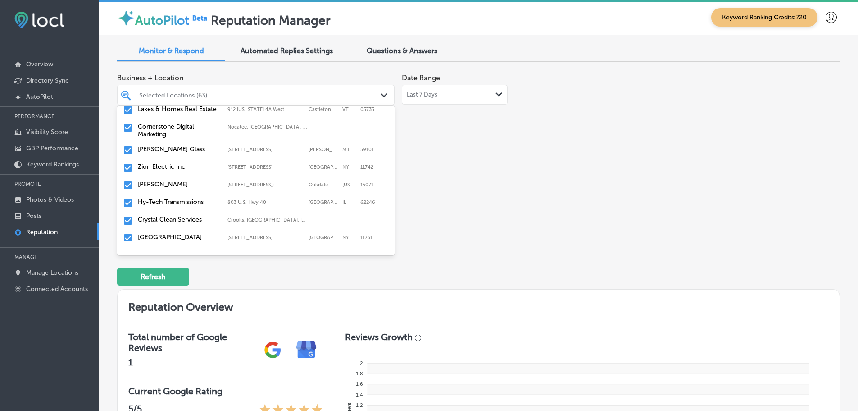
click at [186, 214] on div "Crystal Clean Services [GEOGRAPHIC_DATA], [GEOGRAPHIC_DATA], [GEOGRAPHIC_DATA] …" at bounding box center [256, 221] width 270 height 14
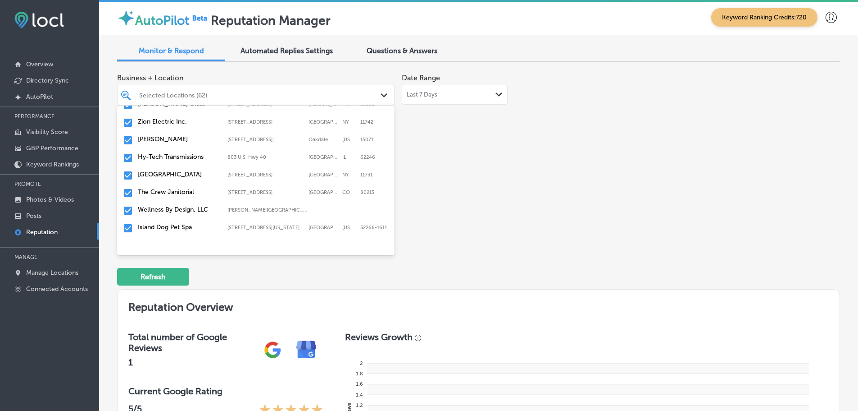
click at [190, 189] on label "The Crew Janitorial" at bounding box center [178, 192] width 81 height 8
click at [182, 205] on label "Island Dog Pet Spa" at bounding box center [178, 209] width 81 height 8
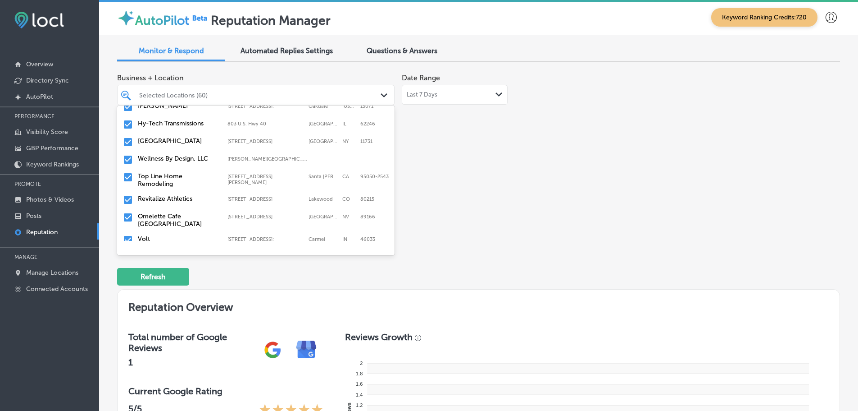
scroll to position [541, 0]
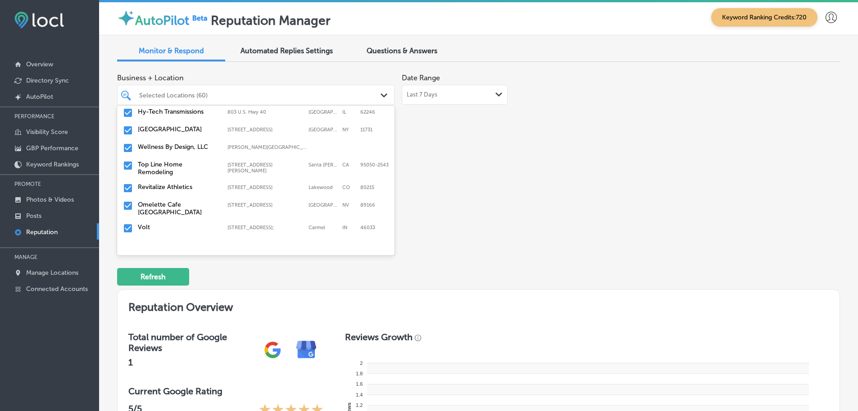
click at [174, 170] on label "Top Line Home Remodeling" at bounding box center [178, 167] width 81 height 15
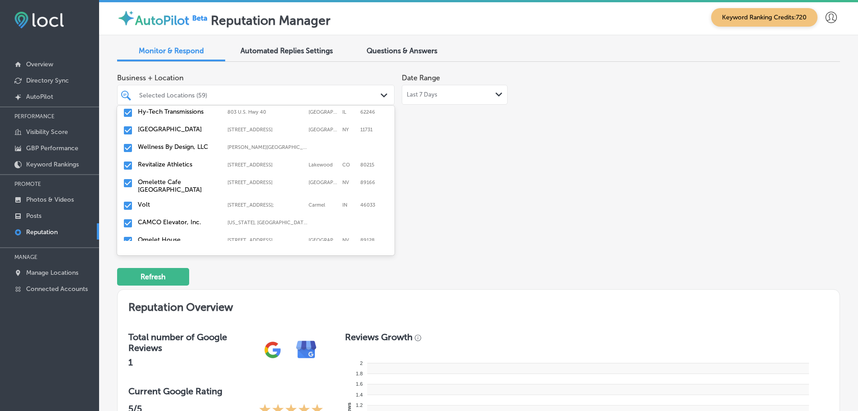
click at [201, 170] on div "Revitalize Athletics [STREET_ADDRESS] [STREET_ADDRESS]" at bounding box center [256, 166] width 270 height 14
click at [189, 188] on label "Volt" at bounding box center [178, 187] width 81 height 8
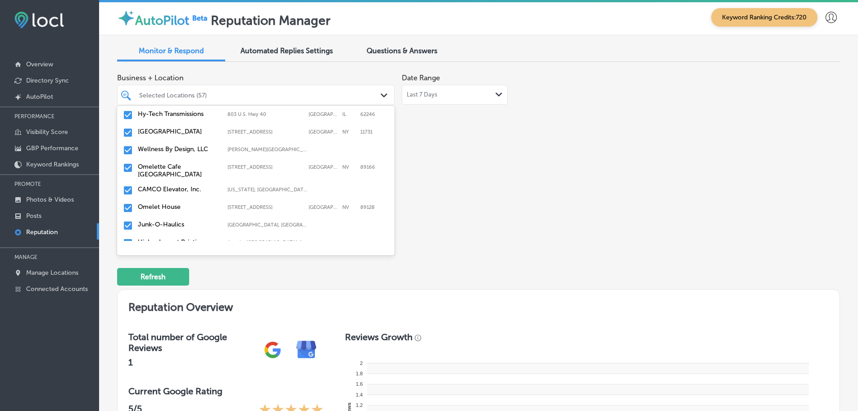
scroll to position [586, 0]
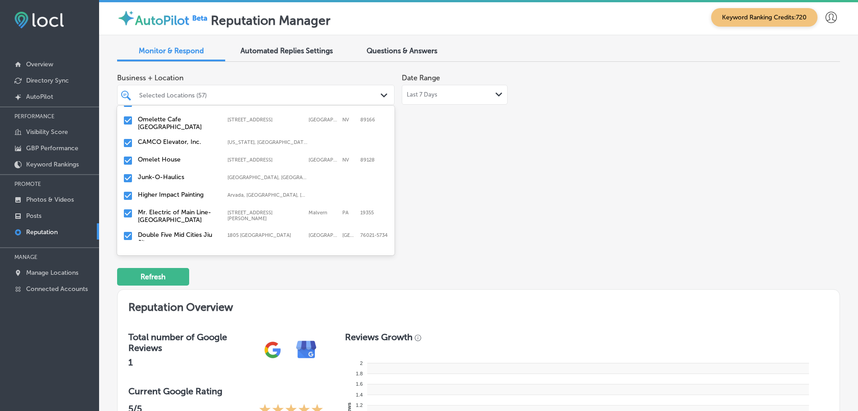
click at [192, 145] on div "CAMCO Elevator, Inc. [US_STATE], [GEOGRAPHIC_DATA] | [US_STATE], [GEOGRAPHIC_DA…" at bounding box center [256, 143] width 270 height 14
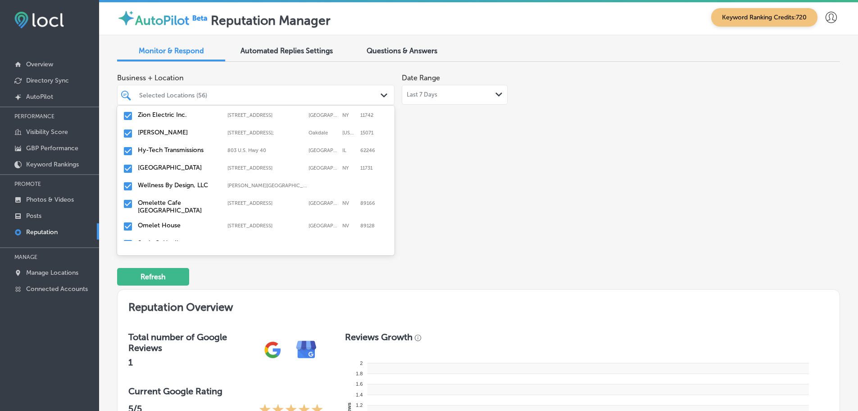
scroll to position [541, 0]
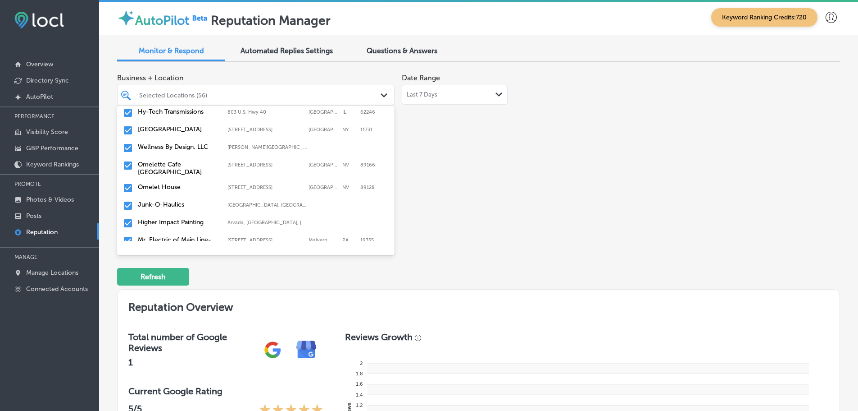
click at [193, 187] on label "Omelet House" at bounding box center [178, 187] width 81 height 8
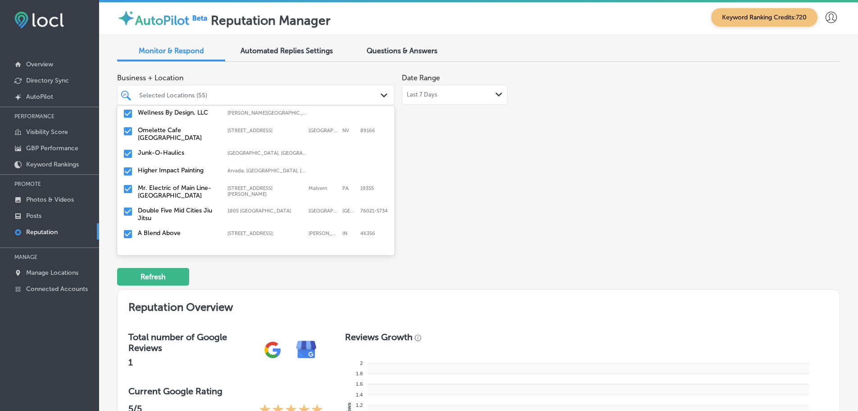
scroll to position [586, 0]
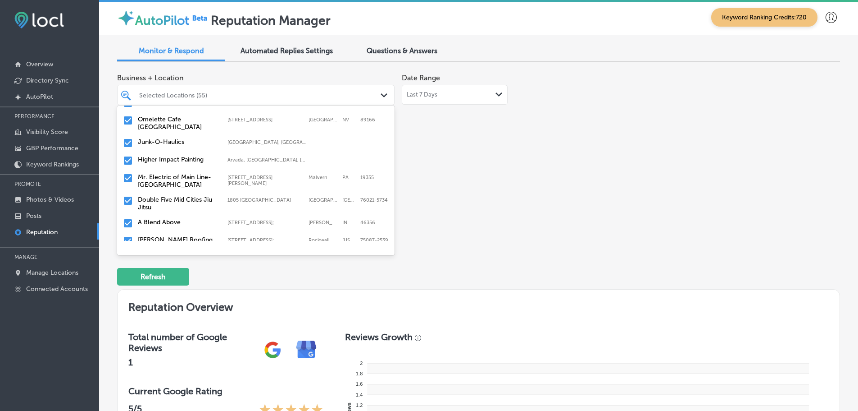
click at [190, 143] on label "Junk-O-Haulics" at bounding box center [178, 142] width 81 height 8
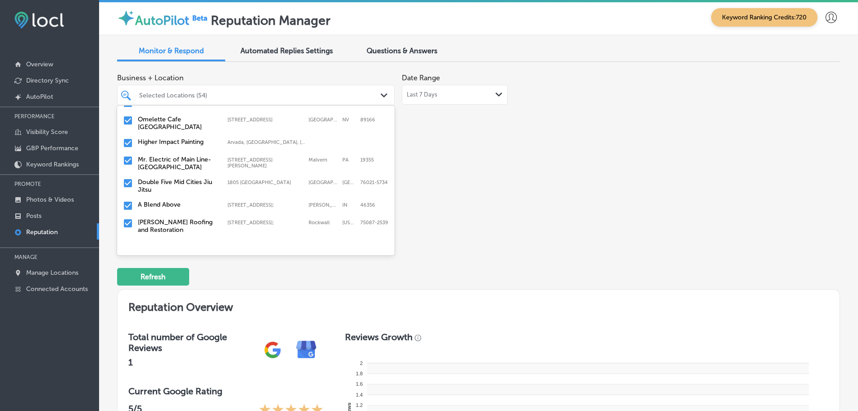
click at [198, 164] on label "Mr. Electric of Main Line-[GEOGRAPHIC_DATA]" at bounding box center [178, 162] width 81 height 15
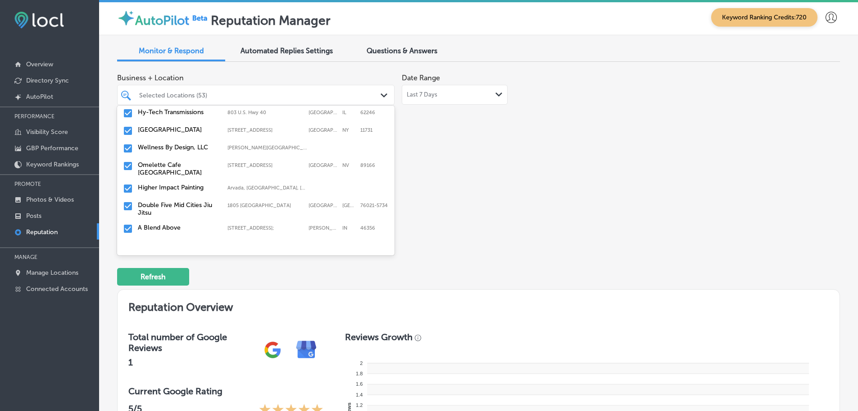
scroll to position [541, 0]
click at [192, 203] on label "Double Five Mid Cities Jiu Jitsu" at bounding box center [178, 208] width 81 height 15
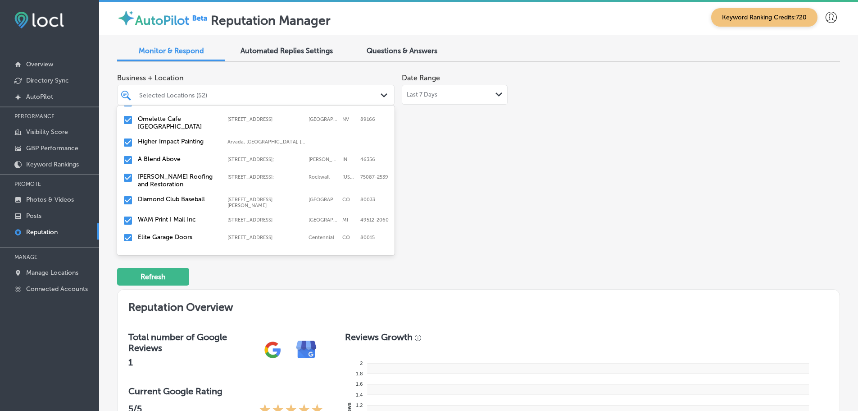
scroll to position [586, 0]
click at [183, 162] on label "A Blend Above" at bounding box center [178, 159] width 81 height 8
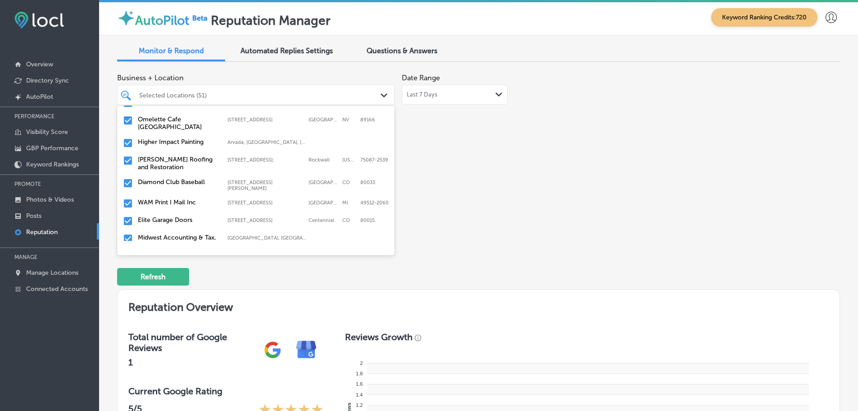
click at [197, 163] on label "[PERSON_NAME] Roofing and Restoration" at bounding box center [178, 162] width 81 height 15
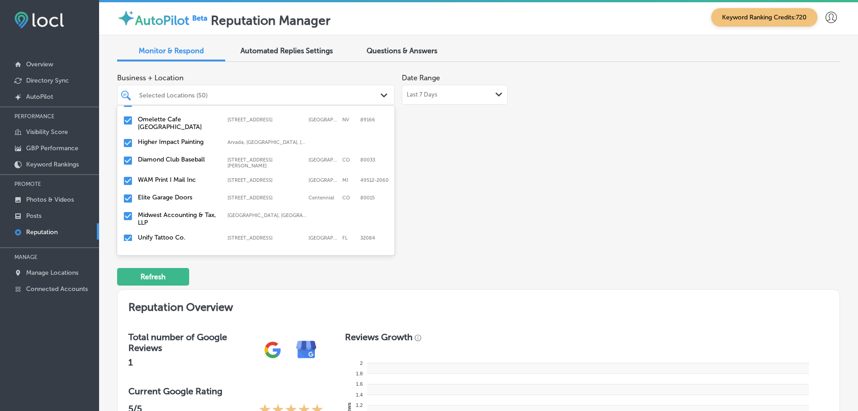
click at [195, 159] on label "Diamond Club Baseball" at bounding box center [178, 159] width 81 height 8
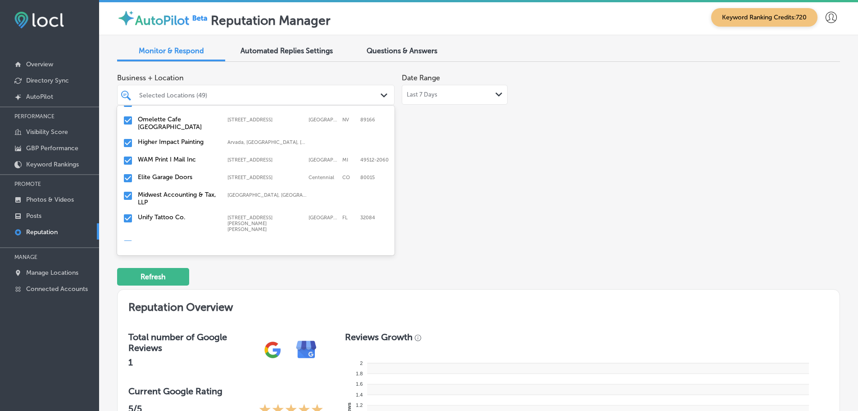
click at [190, 174] on label "Elite Garage Doors" at bounding box center [178, 177] width 81 height 8
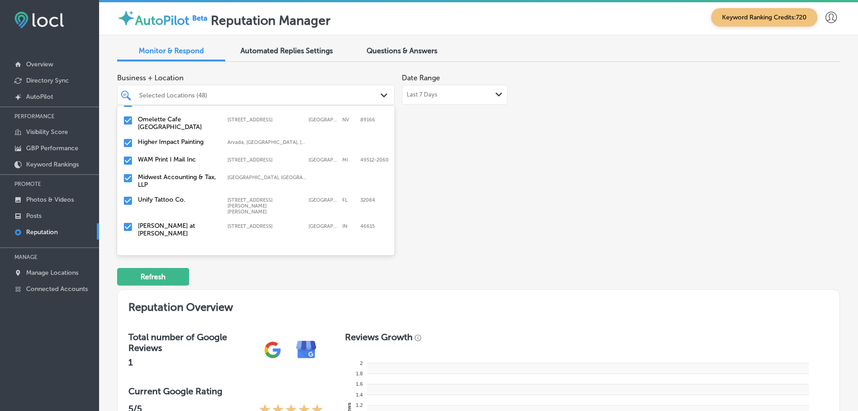
click at [196, 175] on label "Midwest Accounting & Tax, LLP" at bounding box center [178, 180] width 81 height 15
drag, startPoint x: 190, startPoint y: 174, endPoint x: 196, endPoint y: 175, distance: 5.9
click at [196, 175] on label "Unify Tattoo Co." at bounding box center [178, 177] width 81 height 8
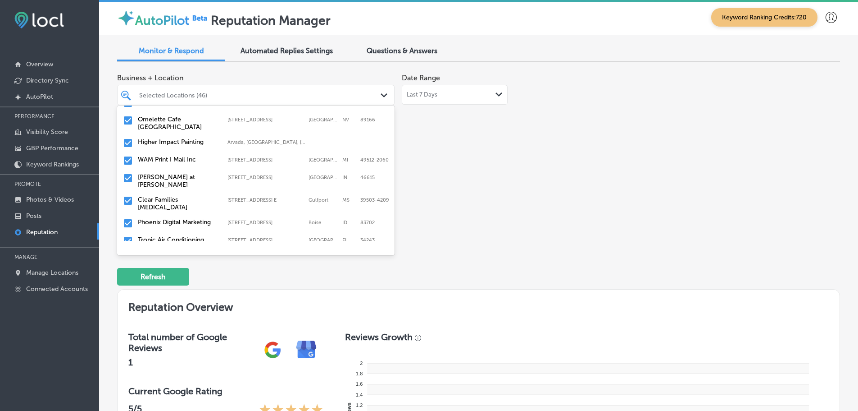
click at [196, 175] on label "[PERSON_NAME] at [PERSON_NAME]" at bounding box center [178, 180] width 81 height 15
click at [196, 175] on label "Clear Families [MEDICAL_DATA]" at bounding box center [178, 180] width 81 height 15
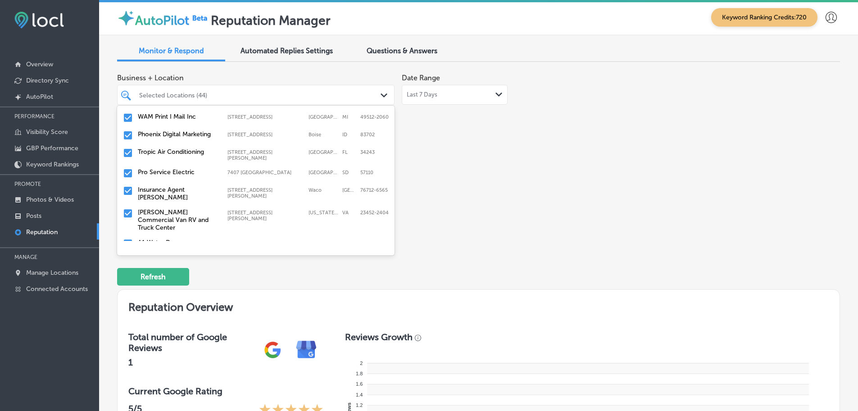
scroll to position [631, 0]
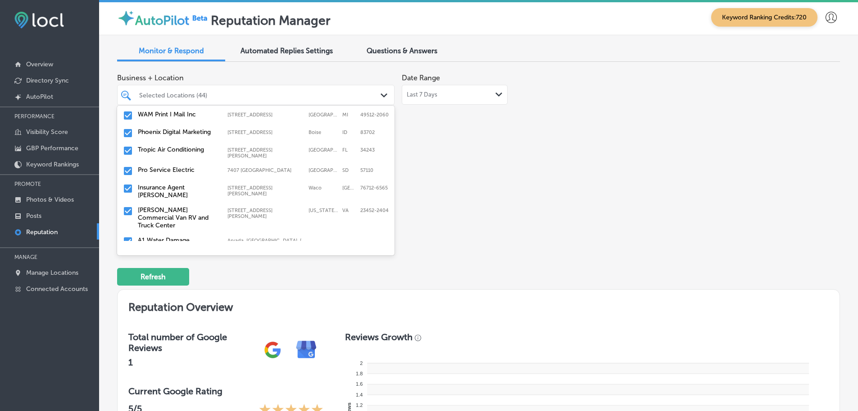
click at [193, 137] on div "Phoenix Digital Marketing [STREET_ADDRESS][GEOGRAPHIC_DATA][STREET_ADDRESS]" at bounding box center [256, 133] width 270 height 14
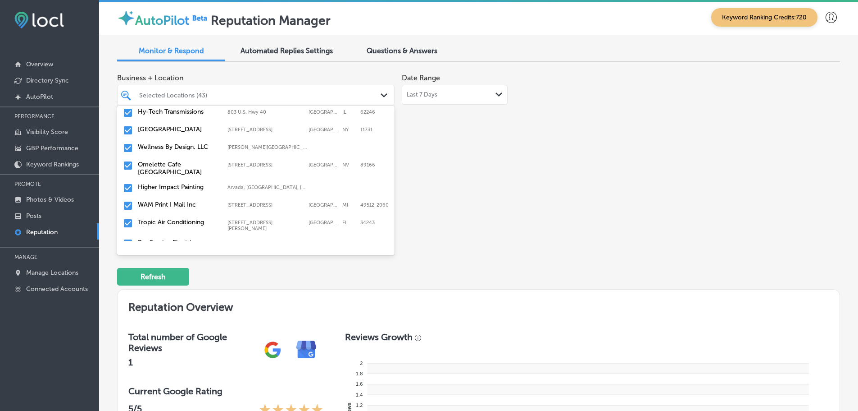
scroll to position [586, 0]
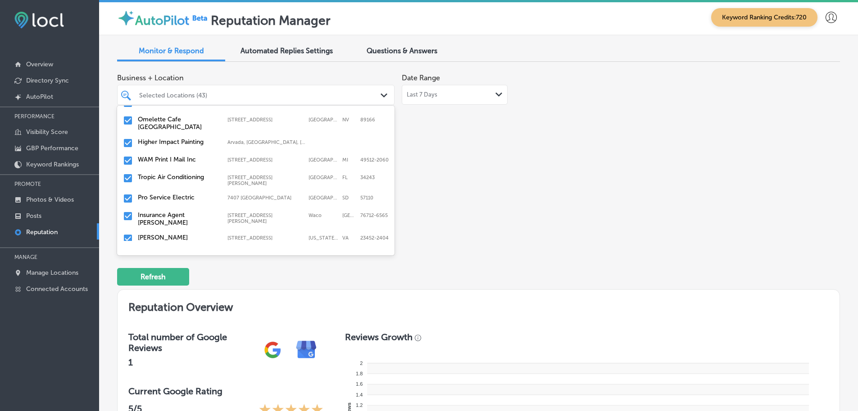
click at [197, 178] on label "Tropic Air Conditioning" at bounding box center [178, 177] width 81 height 8
click at [197, 178] on label "Pro Service Electric" at bounding box center [178, 177] width 81 height 8
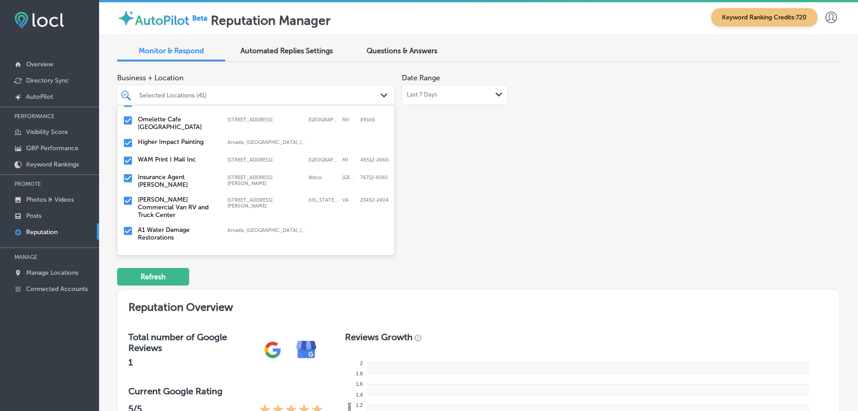
click at [197, 178] on label "Insurance Agent [PERSON_NAME]" at bounding box center [178, 180] width 81 height 15
click at [197, 178] on label "[PERSON_NAME] Commercial Van RV and Truck Center" at bounding box center [178, 184] width 81 height 23
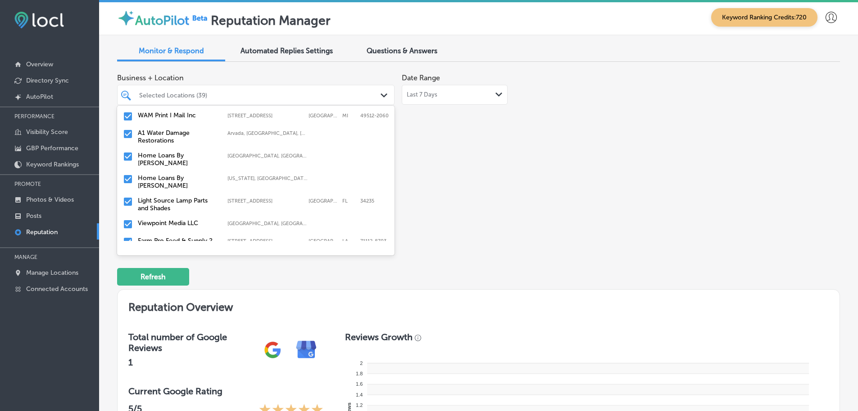
scroll to position [631, 0]
click at [191, 160] on div "Home Loans By [PERSON_NAME], [GEOGRAPHIC_DATA], [GEOGRAPHIC_DATA] | [GEOGRAPHIC…" at bounding box center [256, 158] width 270 height 19
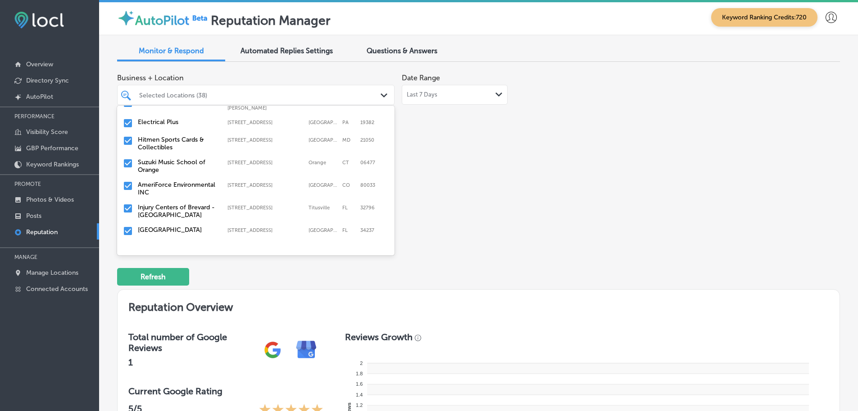
scroll to position [180, 0]
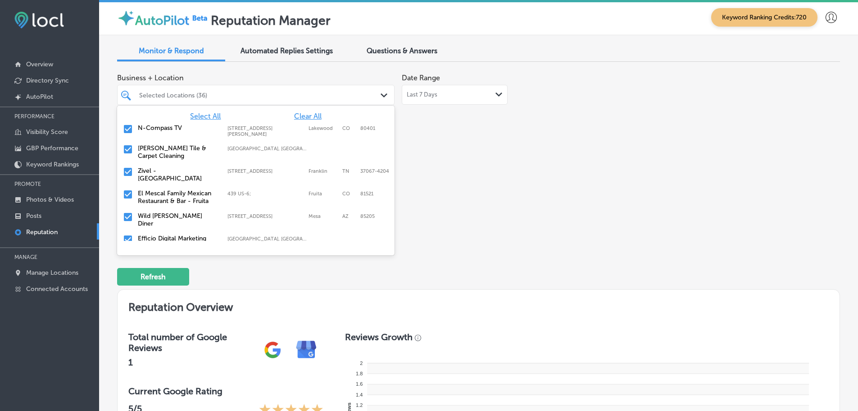
click at [176, 184] on div "Zivel - [GEOGRAPHIC_DATA] [STREET_ADDRESS] [STREET_ADDRESS]" at bounding box center [256, 174] width 278 height 23
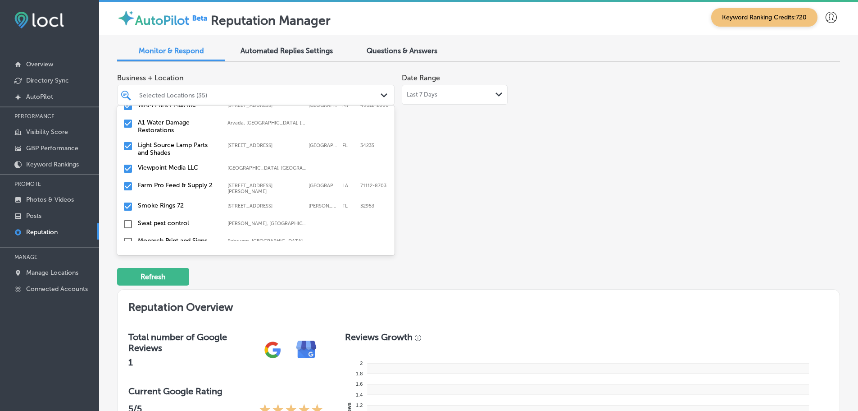
scroll to position [586, 0]
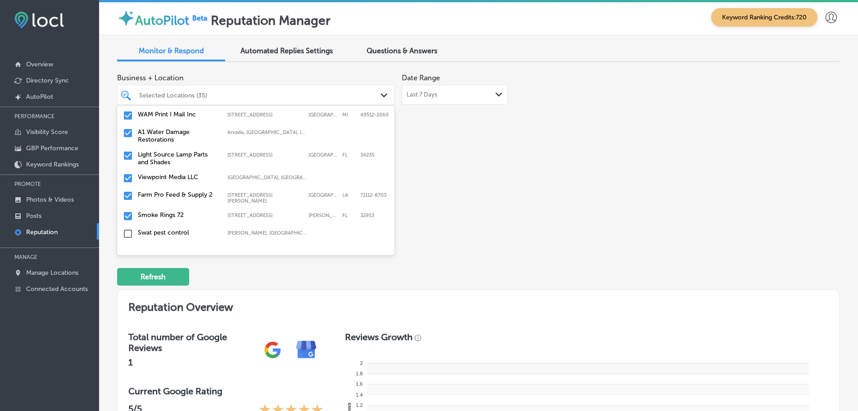
click at [153, 194] on label "Farm Pro Feed & Supply 2" at bounding box center [178, 195] width 81 height 8
click at [171, 192] on label "Smoke Rings 72" at bounding box center [178, 195] width 81 height 8
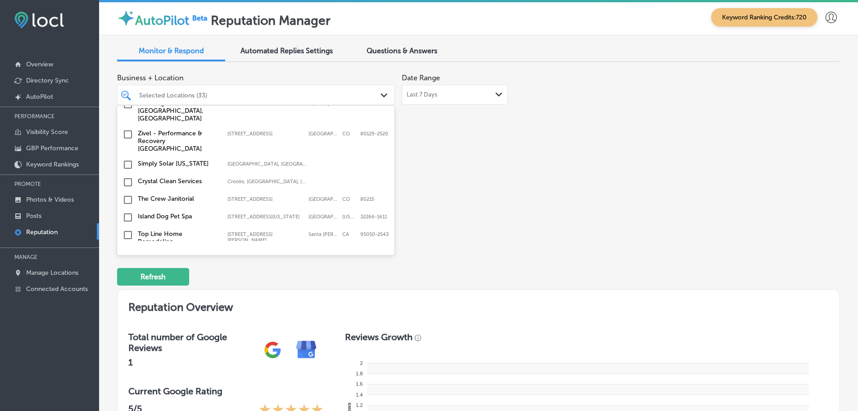
scroll to position [1938, 0]
click at [188, 211] on label "Island Dog Pet Spa" at bounding box center [178, 215] width 81 height 8
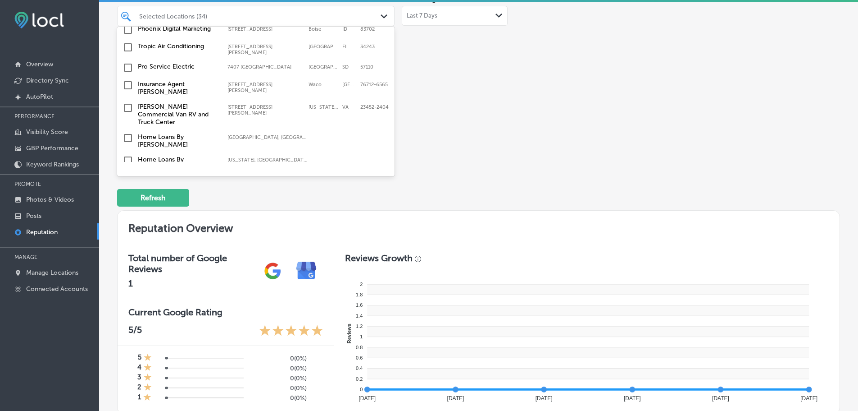
scroll to position [90, 0]
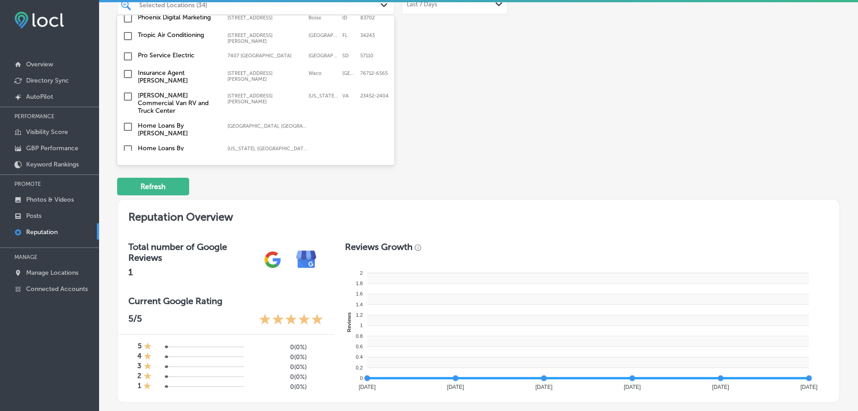
click at [525, 117] on div "Business + Location option [STREET_ADDRESS][US_STATE]. option [STREET_ADDRESS].…" at bounding box center [334, 63] width 434 height 169
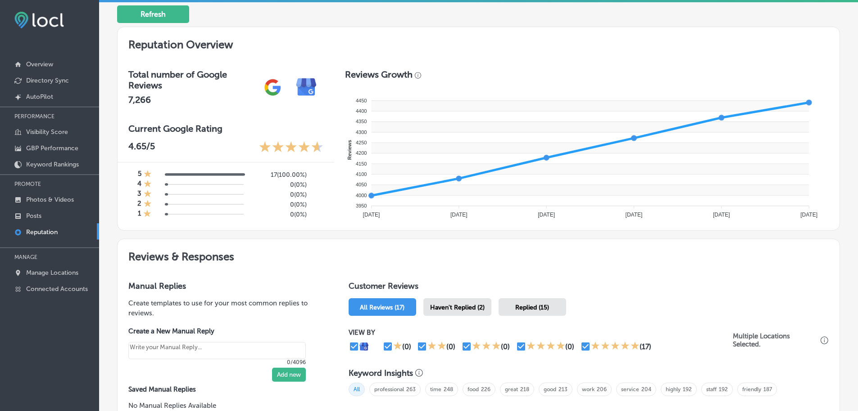
scroll to position [352, 0]
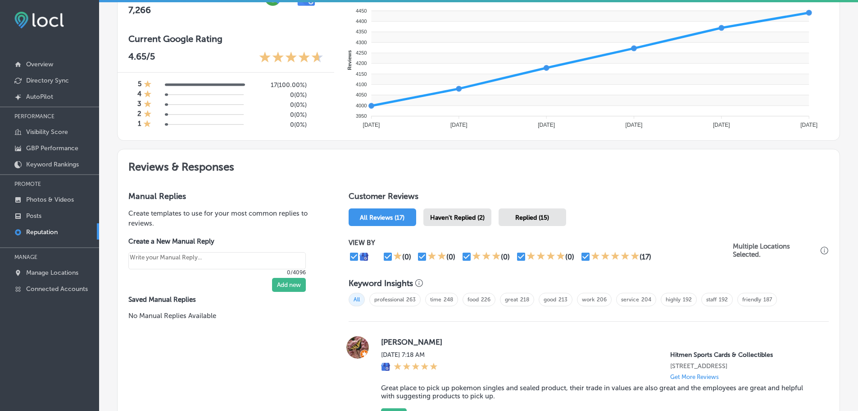
click at [480, 219] on span "Haven't Replied (2)" at bounding box center [457, 218] width 55 height 8
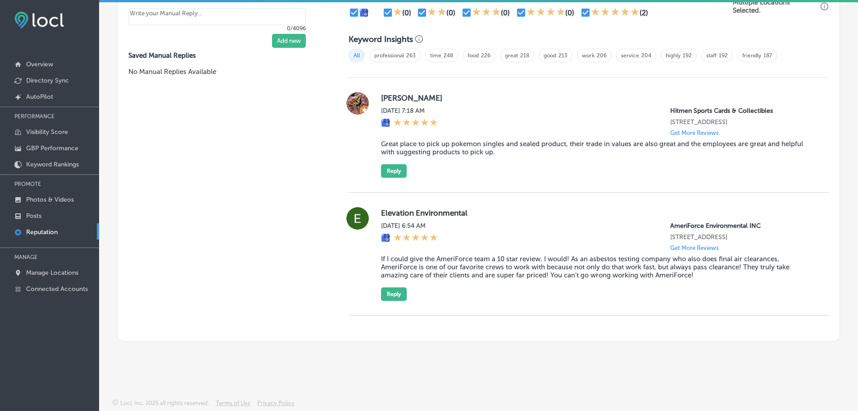
scroll to position [611, 0]
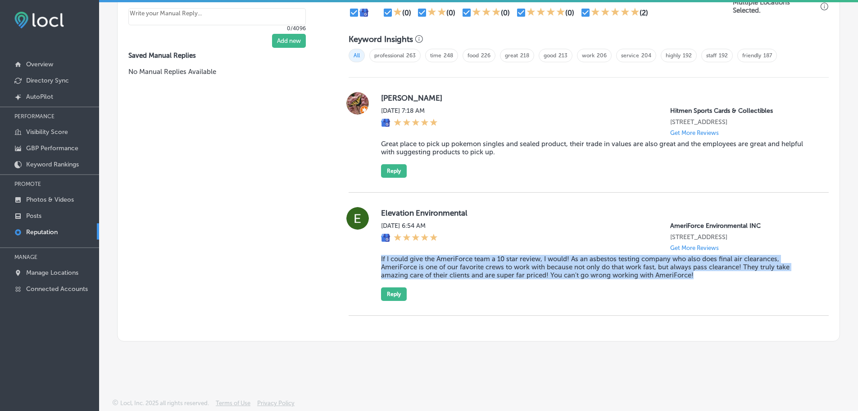
drag, startPoint x: 387, startPoint y: 258, endPoint x: 698, endPoint y: 274, distance: 311.3
click at [698, 274] on div "Elevation Environmental [DATE] 6:54 AM AmeriForce Environmental INC [STREET_ADD…" at bounding box center [589, 254] width 480 height 94
click at [381, 289] on button "Reply" at bounding box center [394, 294] width 26 height 14
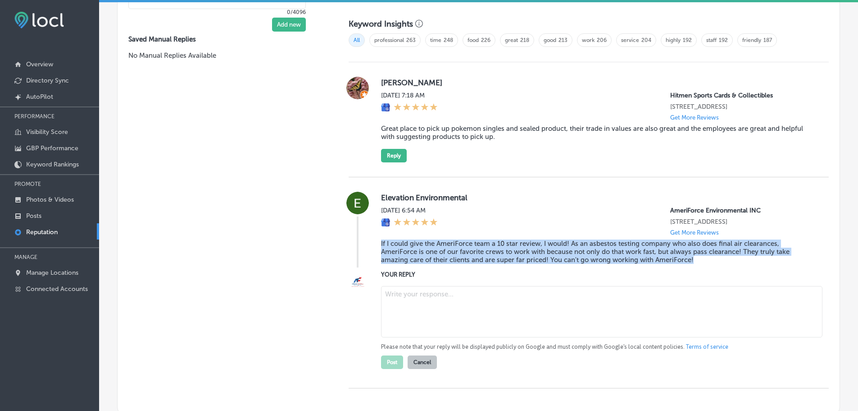
click at [429, 316] on textarea at bounding box center [602, 311] width 442 height 51
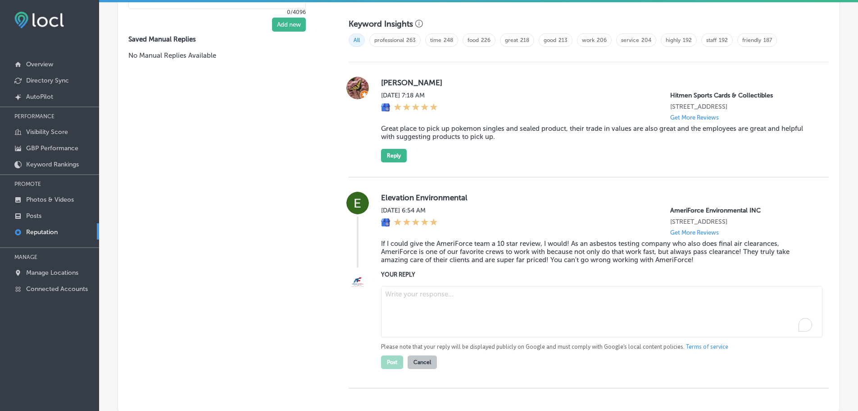
type textarea "x"
paste textarea "Thank you for the incredible review! We’re so glad to hear that our team at Ame…"
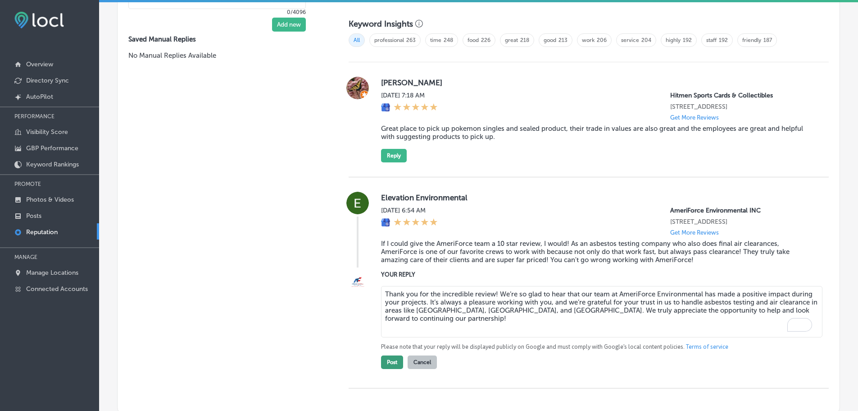
type textarea "Thank you for the incredible review! We’re so glad to hear that our team at Ame…"
click at [388, 369] on button "Post" at bounding box center [392, 362] width 22 height 14
type textarea "x"
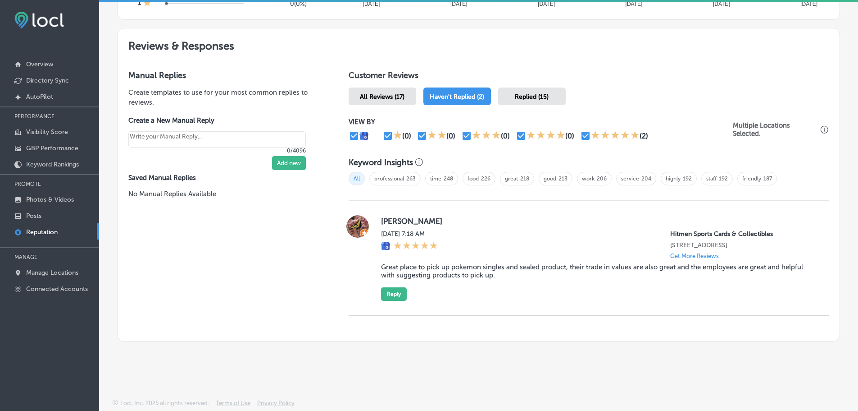
scroll to position [480, 0]
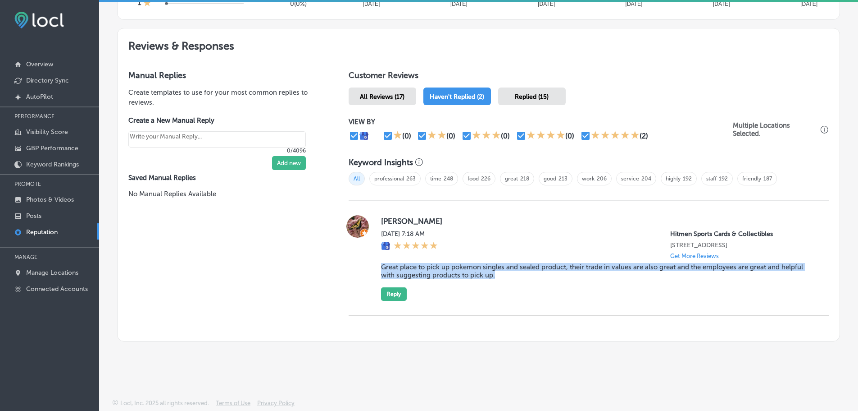
drag, startPoint x: 377, startPoint y: 266, endPoint x: 502, endPoint y: 278, distance: 125.5
click at [502, 278] on div "[PERSON_NAME][DATE] 7:18 AM Hitmen Sports Cards & Collectibles [STREET_ADDRESS]…" at bounding box center [589, 258] width 480 height 86
copy blockquote "Great place to pick up pokemon singles and sealed product, their trade in value…"
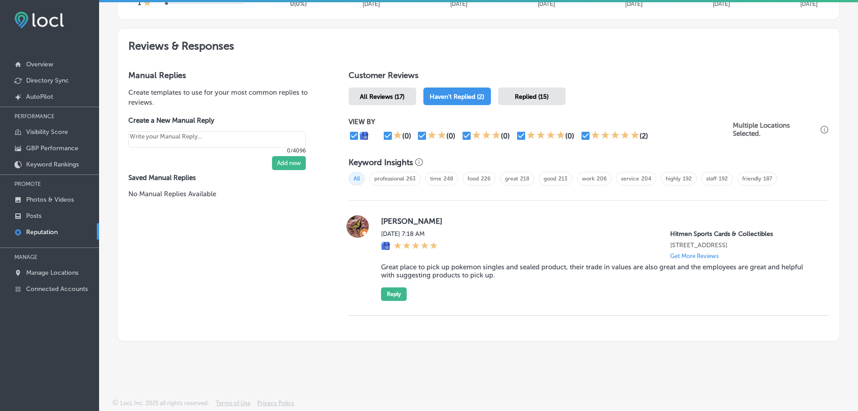
click at [392, 286] on div "[PERSON_NAME][DATE] 7:18 AM Hitmen Sports Cards & Collectibles [STREET_ADDRESS]…" at bounding box center [597, 258] width 433 height 86
click at [394, 293] on button "Reply" at bounding box center [394, 294] width 26 height 14
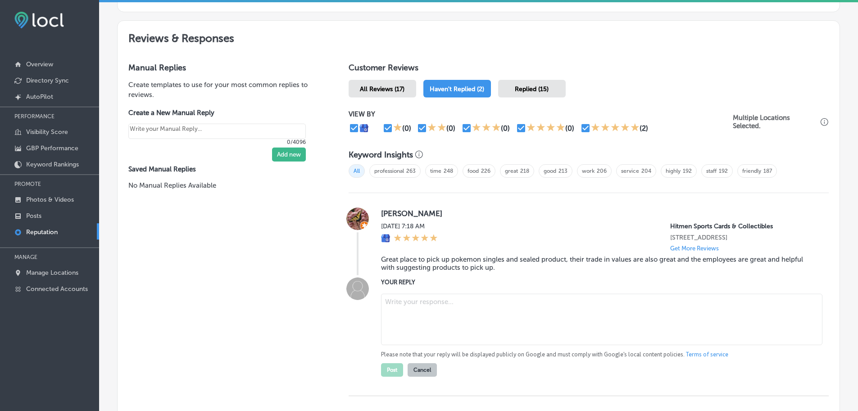
drag, startPoint x: 420, startPoint y: 311, endPoint x: 426, endPoint y: 312, distance: 5.6
click at [421, 311] on textarea at bounding box center [602, 318] width 442 height 51
paste textarea "Thank you so much for the kind words! We're happy to hear you had a great exper…"
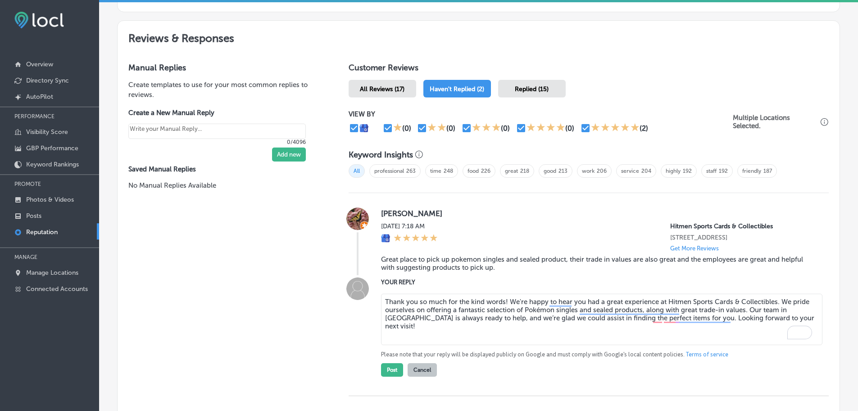
click at [503, 308] on textarea "Thank you so much for the kind words! We're happy to hear you had a great exper…" at bounding box center [602, 318] width 442 height 51
type textarea "Thank you so much for the kind words, [PERSON_NAME]! We're happy to hear you ha…"
click at [385, 376] on button "Post" at bounding box center [392, 370] width 22 height 14
type textarea "x"
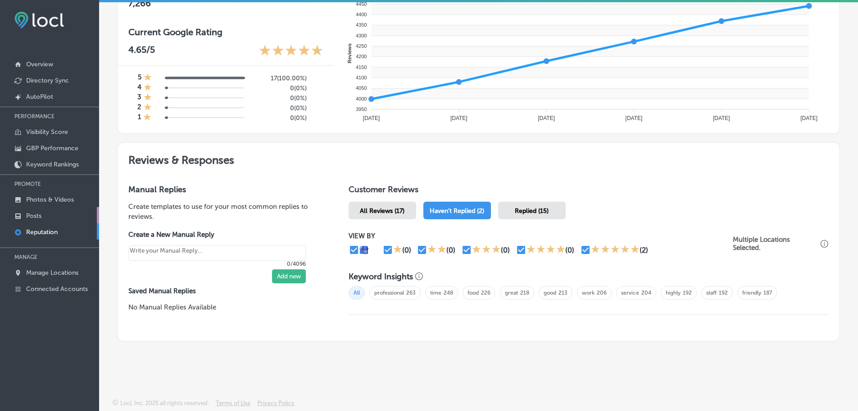
click at [35, 218] on p "Posts" at bounding box center [33, 216] width 15 height 8
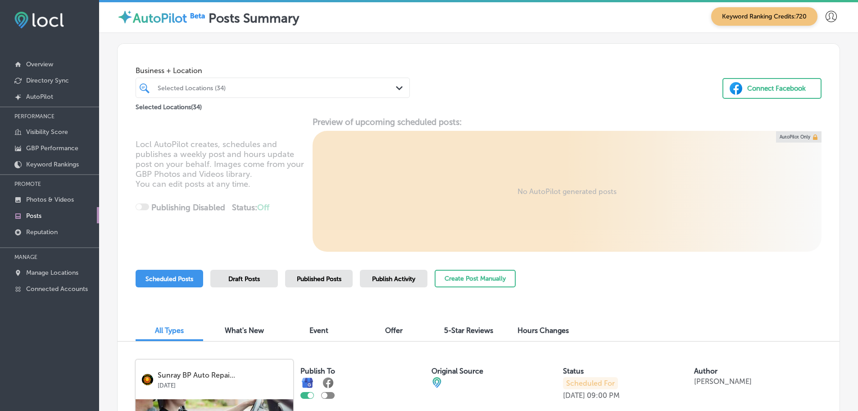
click at [370, 90] on div "Selected Locations (34)" at bounding box center [277, 88] width 239 height 8
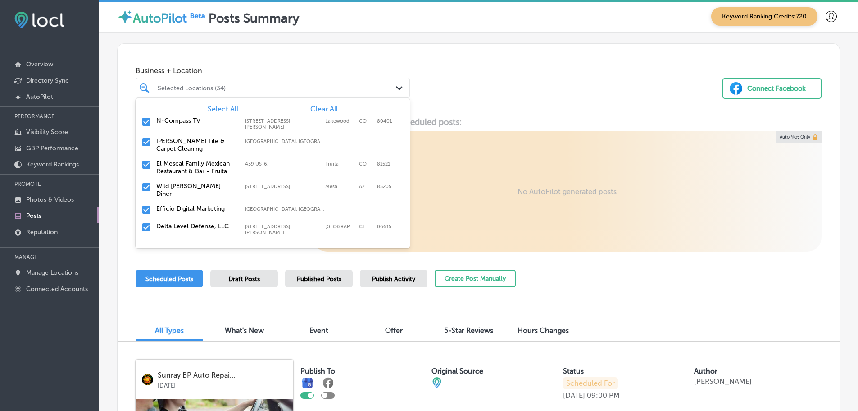
click at [315, 109] on span "Clear All" at bounding box center [323, 109] width 27 height 9
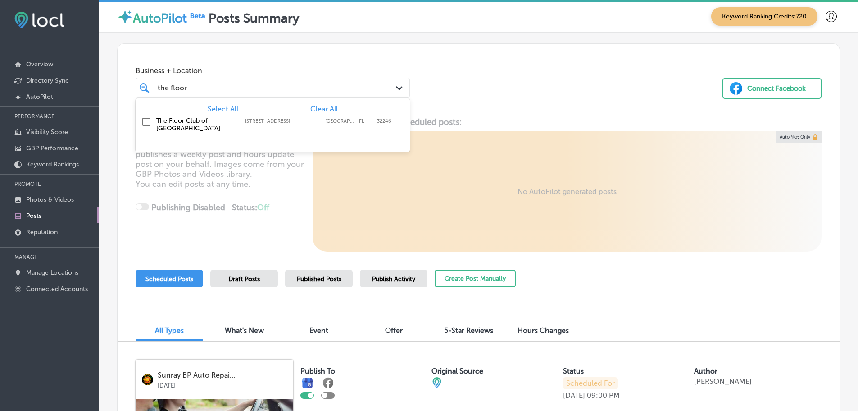
click at [272, 121] on label "[STREET_ADDRESS]" at bounding box center [283, 121] width 76 height 6
type input "the floor"
click at [511, 109] on div "Business + Location option [STREET_ADDRESS]. option [STREET_ADDRESS]. 2 results…" at bounding box center [479, 78] width 722 height 68
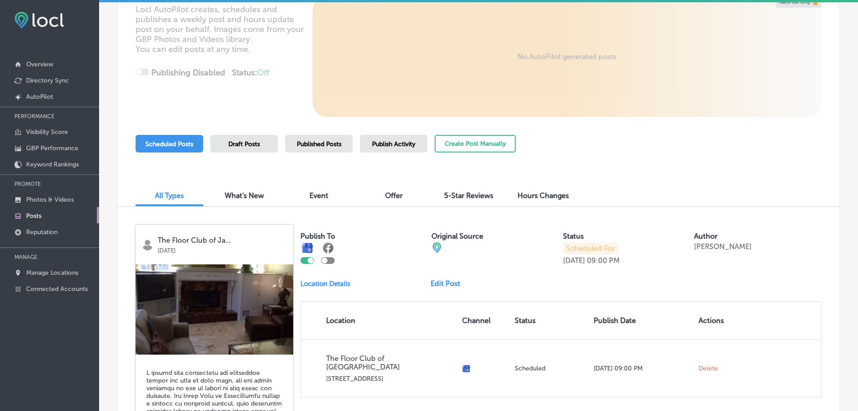
scroll to position [109, 0]
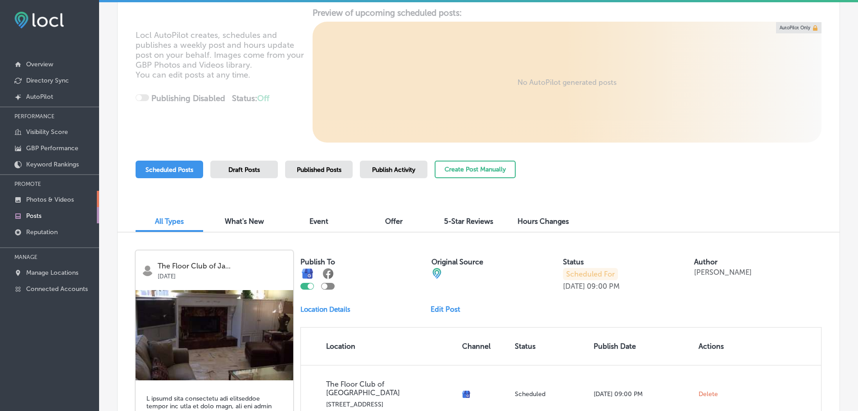
click at [47, 197] on p "Photos & Videos" at bounding box center [50, 200] width 48 height 8
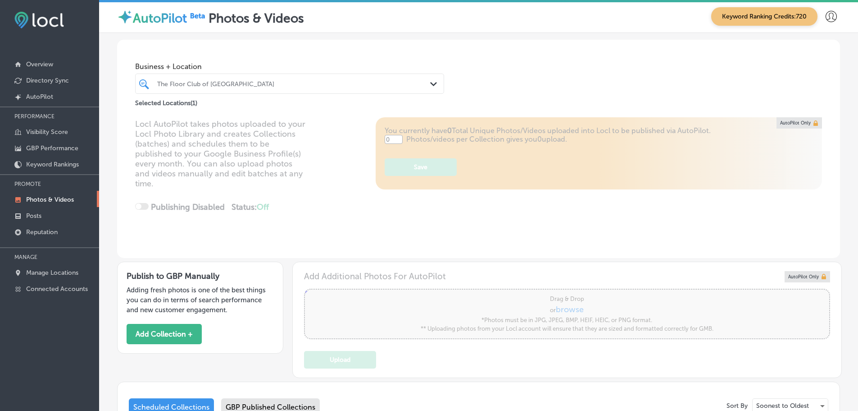
type input "5"
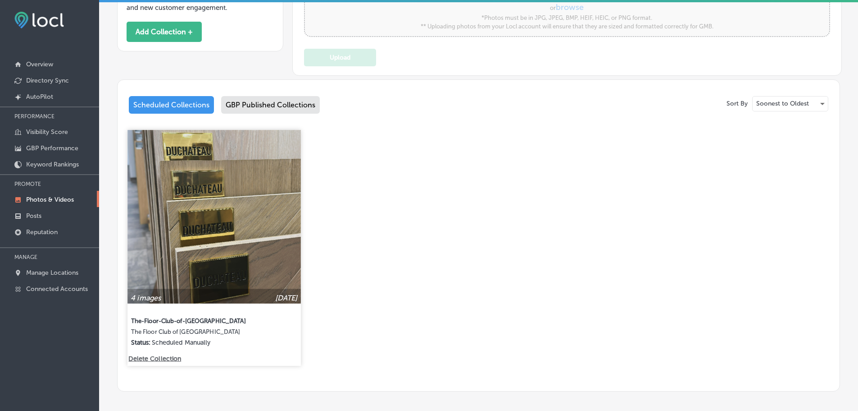
scroll to position [342, 0]
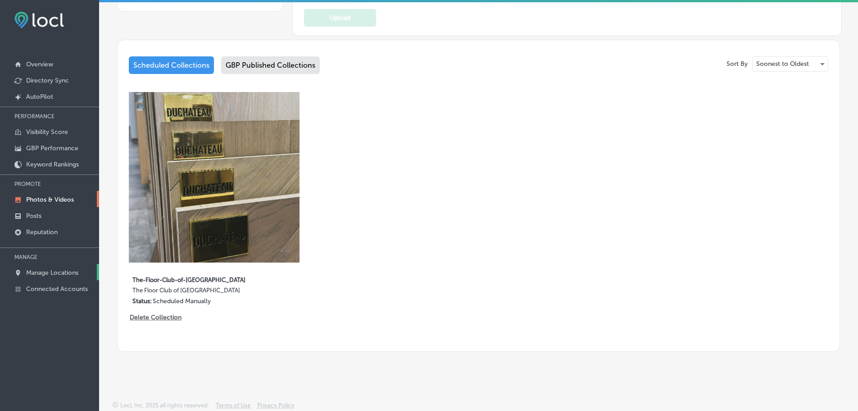
click at [52, 267] on link "Manage Locations" at bounding box center [49, 272] width 99 height 16
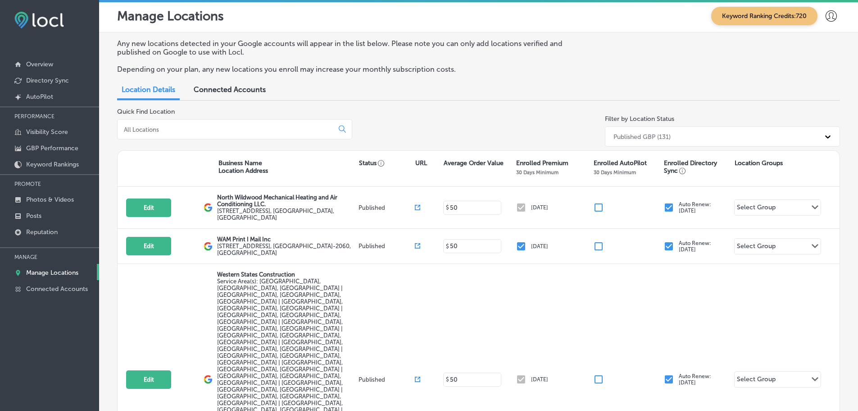
click at [221, 127] on input at bounding box center [227, 129] width 209 height 8
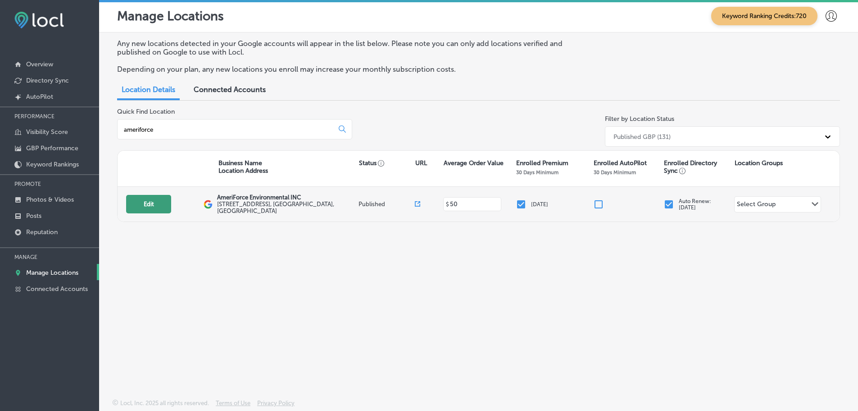
type input "ameriforce"
click at [151, 206] on button "Edit" at bounding box center [148, 204] width 45 height 18
select select "US"
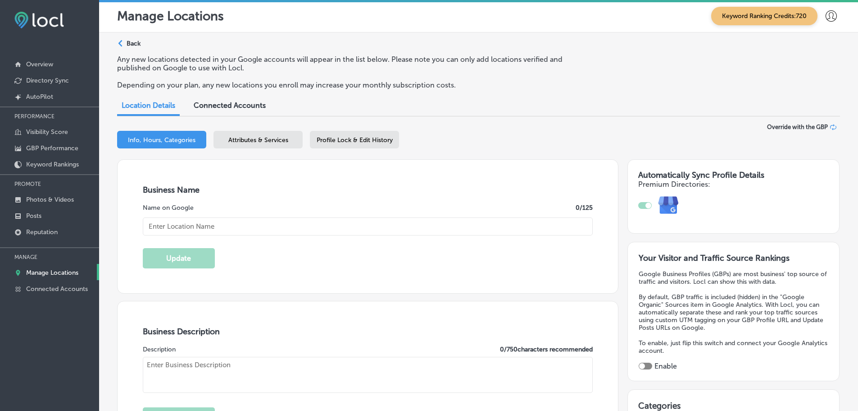
type input "AmeriForce Environmental INC"
type input "[STREET_ADDRESS]"
type input "[GEOGRAPHIC_DATA]"
type input "80033"
type input "US"
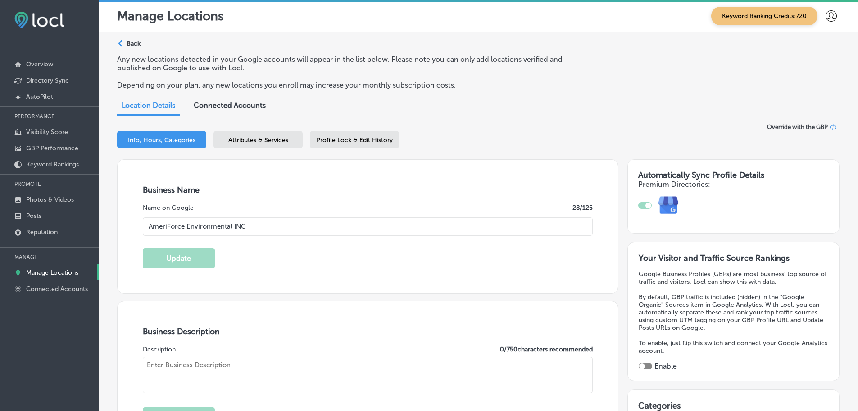
type input "[URL][DOMAIN_NAME]"
checkbox input "true"
type textarea "AmeriForce Environmental INC is your trusted expert for asbestos abatement, mol…"
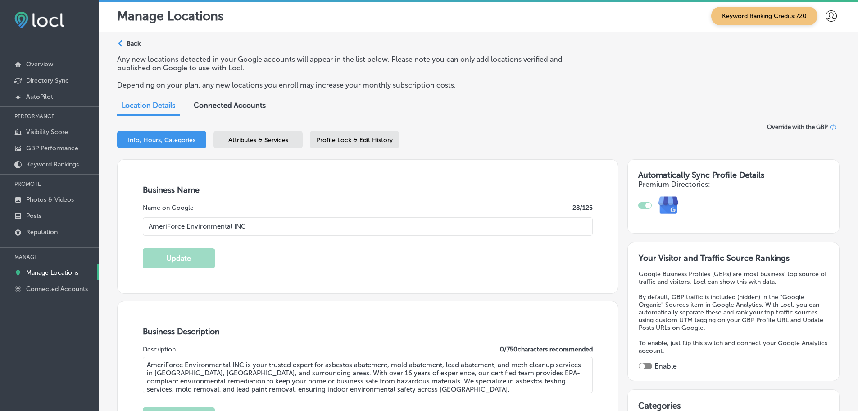
type input "[PHONE_NUMBER]"
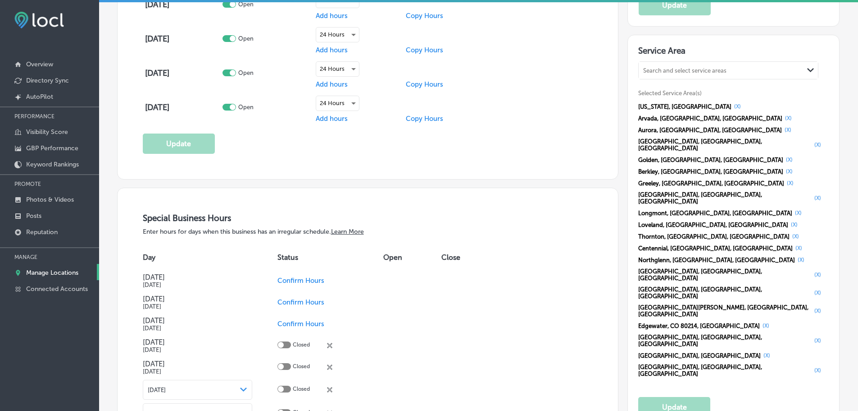
scroll to position [856, 0]
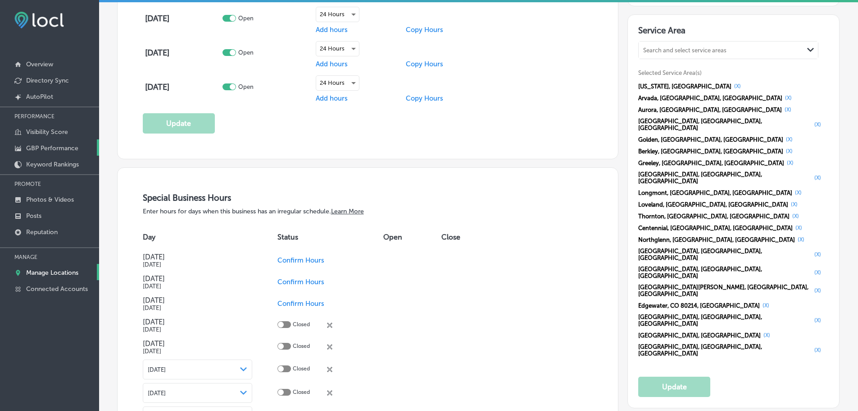
click at [43, 143] on link "GBP Performance" at bounding box center [49, 147] width 99 height 16
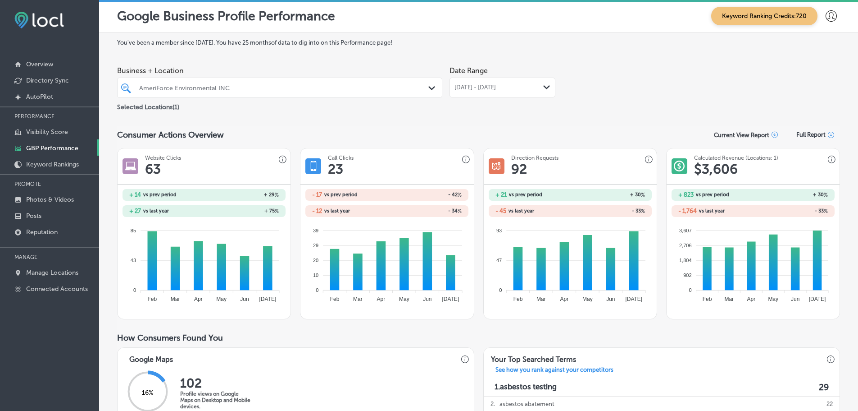
click at [539, 87] on div "[DATE] - [DATE] Path Created with Sketch." at bounding box center [503, 87] width 96 height 7
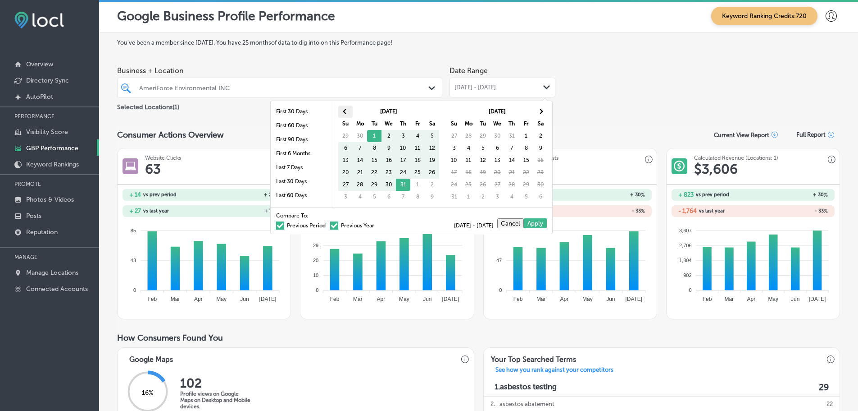
click at [344, 112] on span at bounding box center [345, 111] width 5 height 5
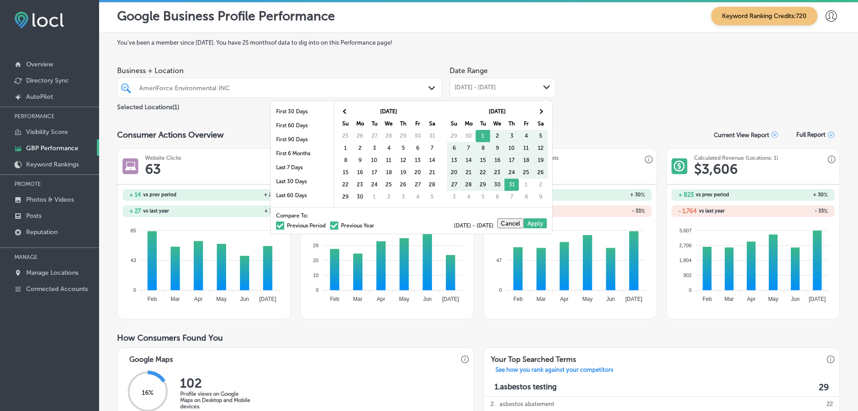
click at [344, 112] on span at bounding box center [345, 111] width 5 height 5
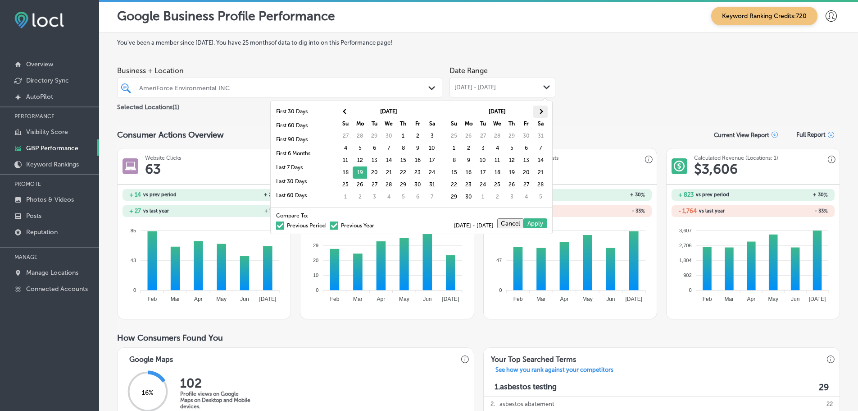
click at [539, 111] on span at bounding box center [540, 111] width 5 height 5
click at [346, 115] on th at bounding box center [345, 111] width 14 height 12
click at [543, 113] on th at bounding box center [541, 111] width 14 height 12
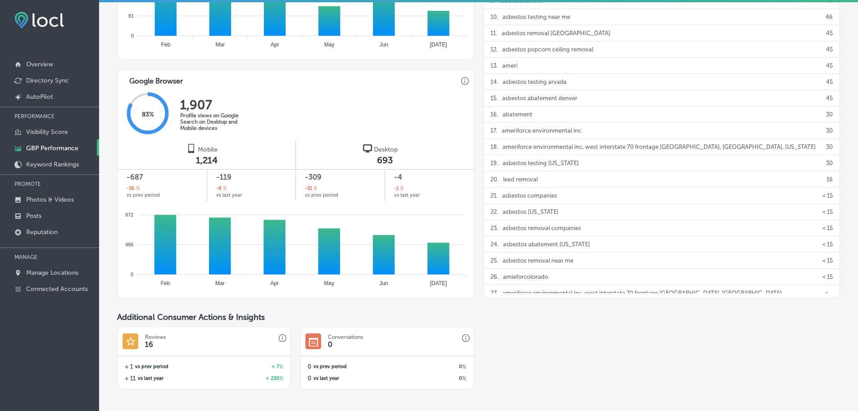
scroll to position [541, 0]
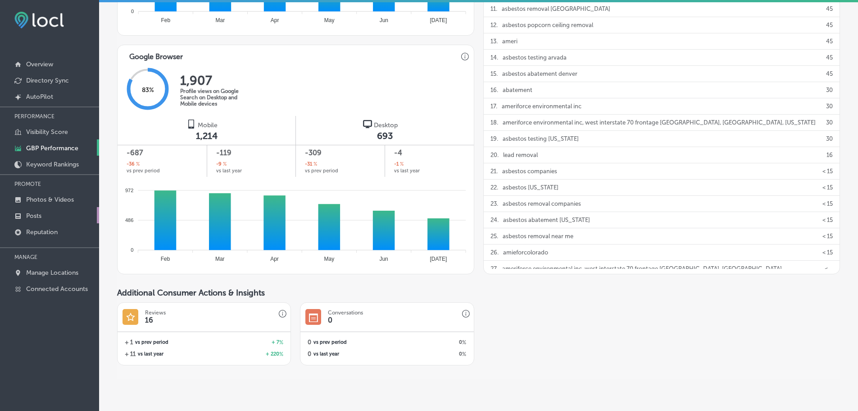
click at [32, 213] on p "Posts" at bounding box center [33, 216] width 15 height 8
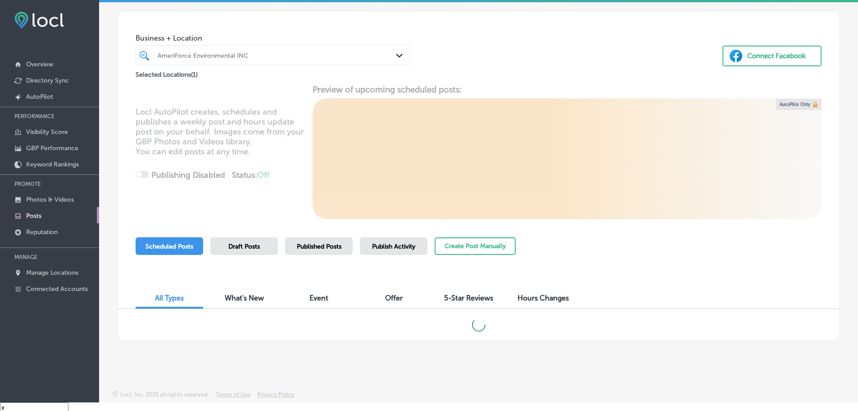
scroll to position [13, 0]
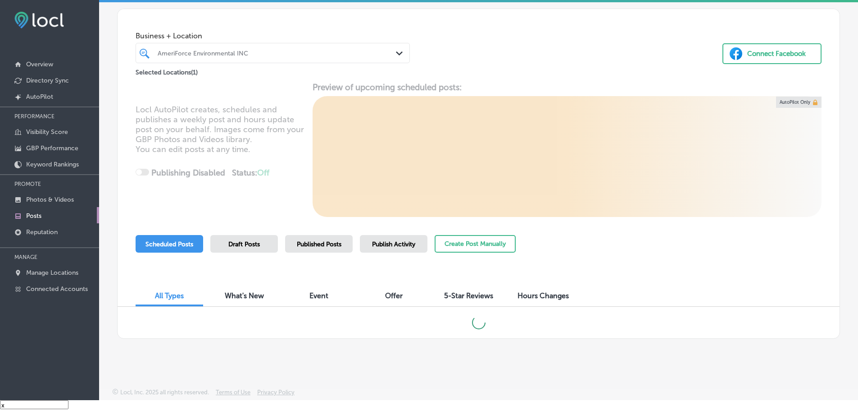
click at [329, 244] on span "Published Posts" at bounding box center [319, 244] width 45 height 8
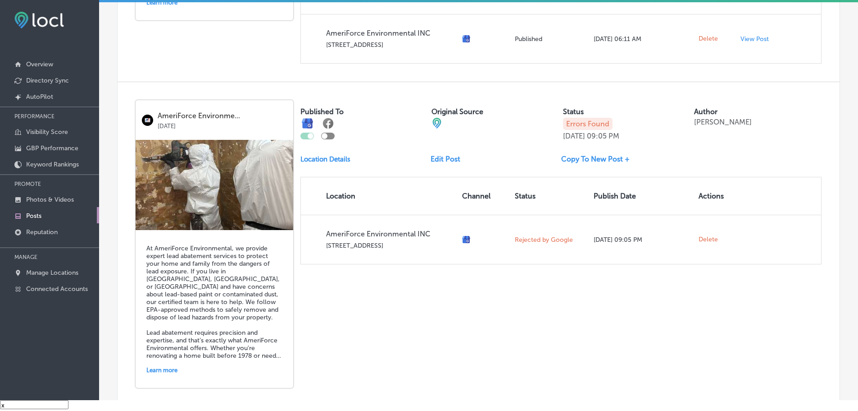
scroll to position [1331, 0]
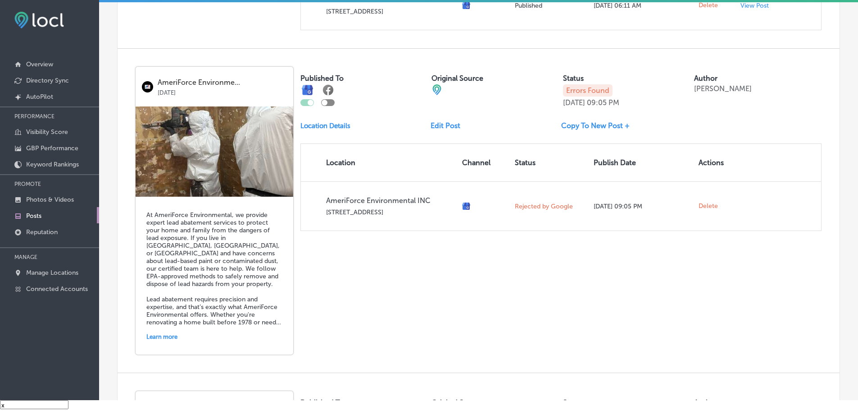
click at [582, 124] on link "Copy To New Post +" at bounding box center [599, 125] width 76 height 9
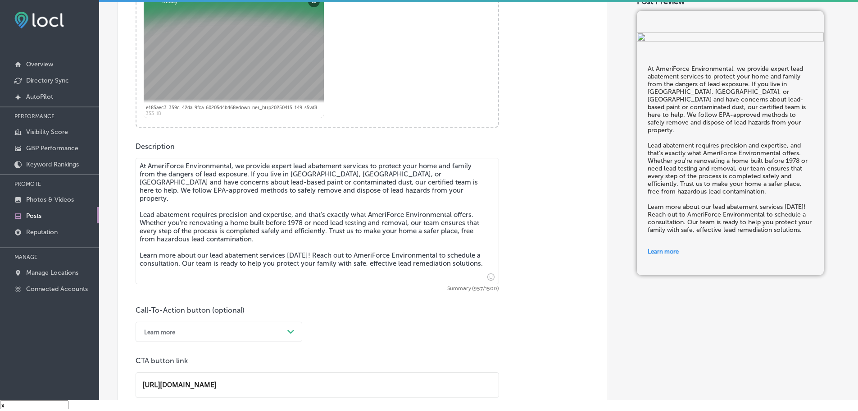
scroll to position [406, 0]
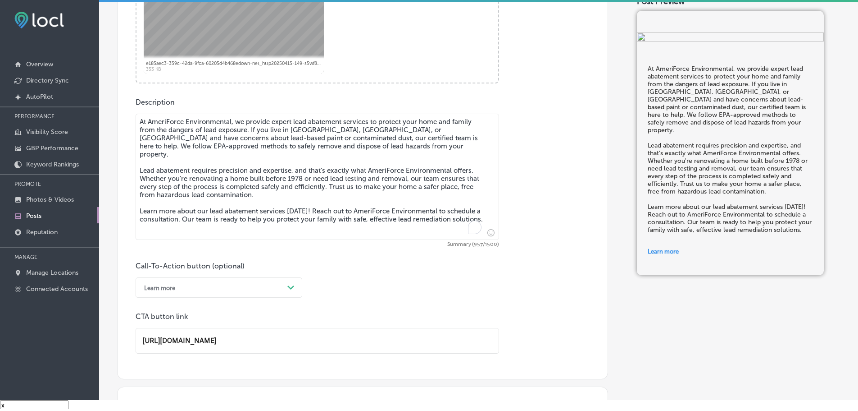
drag, startPoint x: 417, startPoint y: 192, endPoint x: 138, endPoint y: 119, distance: 288.1
click at [138, 119] on textarea "At AmeriForce Environmental, we provide expert lead abatement services to prote…" at bounding box center [318, 177] width 364 height 126
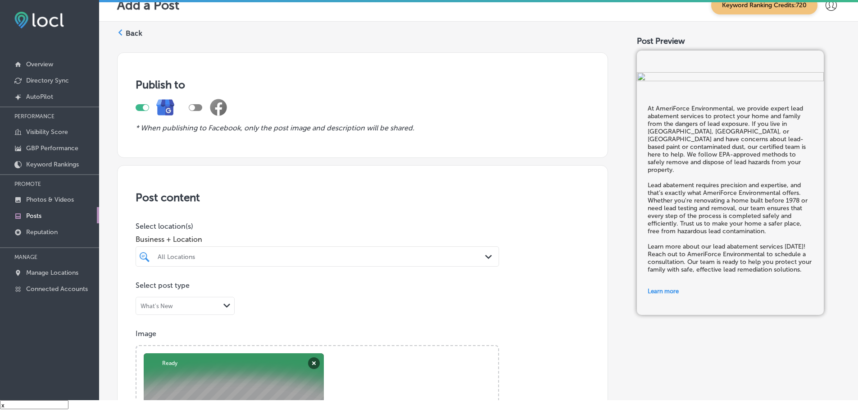
scroll to position [406, 0]
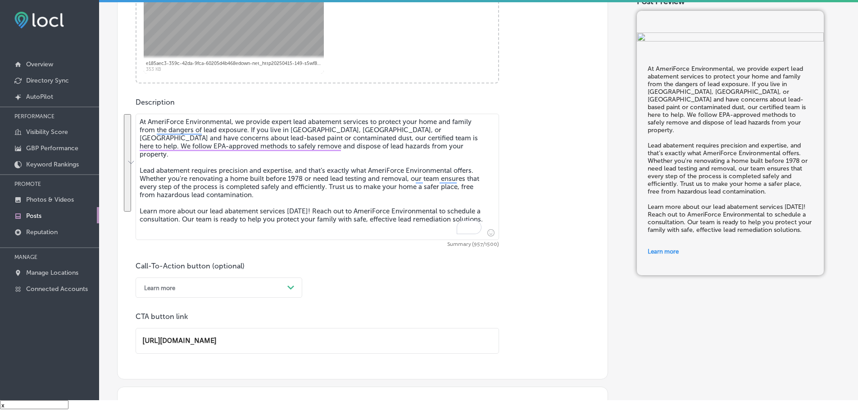
paste textarea "specialize in expert lead abatement services to protect your home and family fr…"
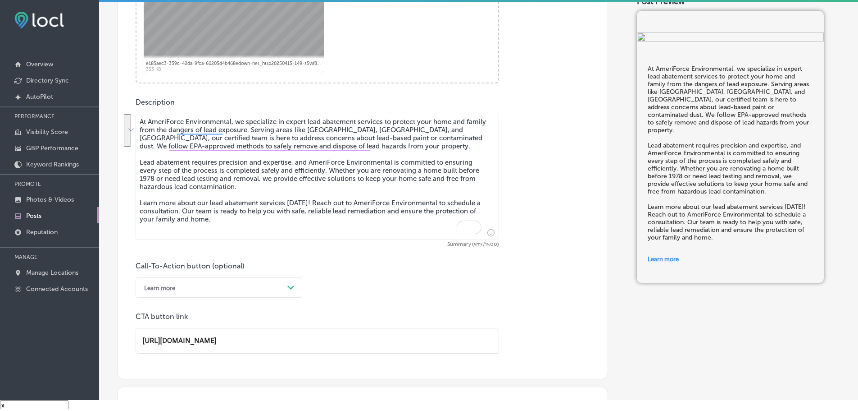
drag, startPoint x: 255, startPoint y: 187, endPoint x: 144, endPoint y: 164, distance: 113.6
click at [142, 164] on textarea "At AmeriForce Environmental, we specialize in expert lead abatement services to…" at bounding box center [318, 177] width 364 height 126
paste textarea "L"
click at [148, 163] on textarea "At AmeriForce Environmental, we specialize in expert lead abatement services to…" at bounding box center [318, 177] width 364 height 126
type textarea "At AmeriForce Environmental, we specialize in expert lead abatement services to…"
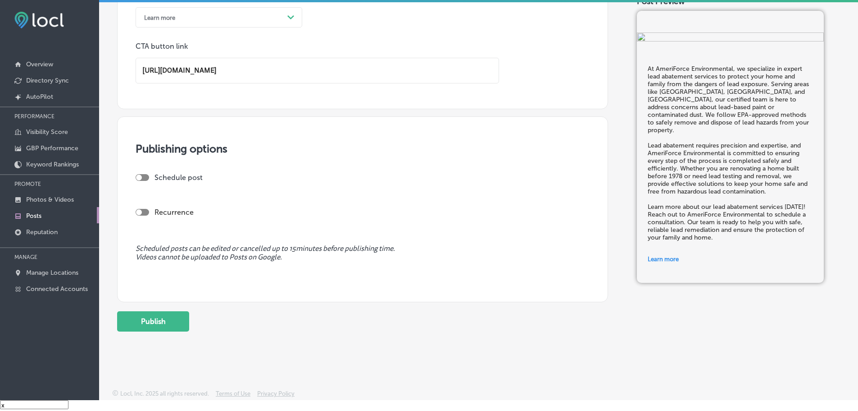
scroll to position [677, 0]
click at [156, 324] on button "Publish" at bounding box center [153, 320] width 72 height 20
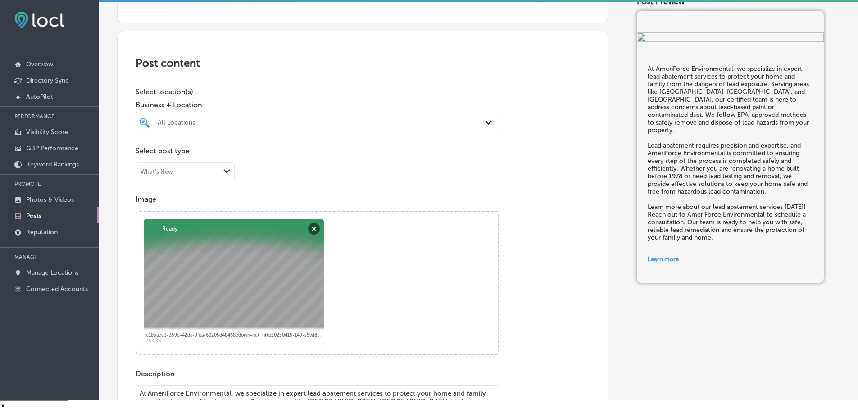
scroll to position [91, 0]
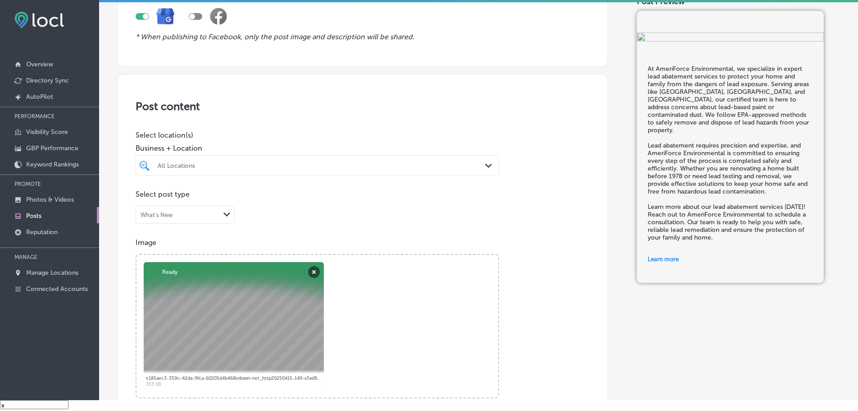
click at [293, 172] on div "All Locations" at bounding box center [317, 165] width 328 height 14
click at [228, 196] on label "AmeriForce Environmental INC" at bounding box center [209, 198] width 106 height 8
type input "ameriforce"
click at [330, 146] on span "Business + Location" at bounding box center [318, 148] width 364 height 9
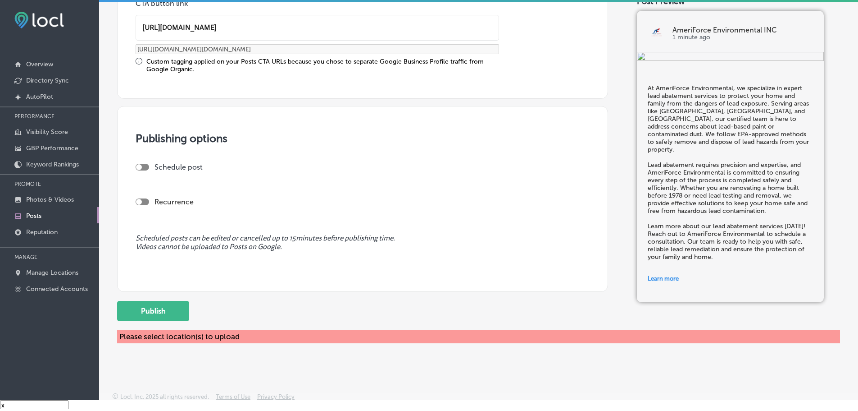
scroll to position [723, 0]
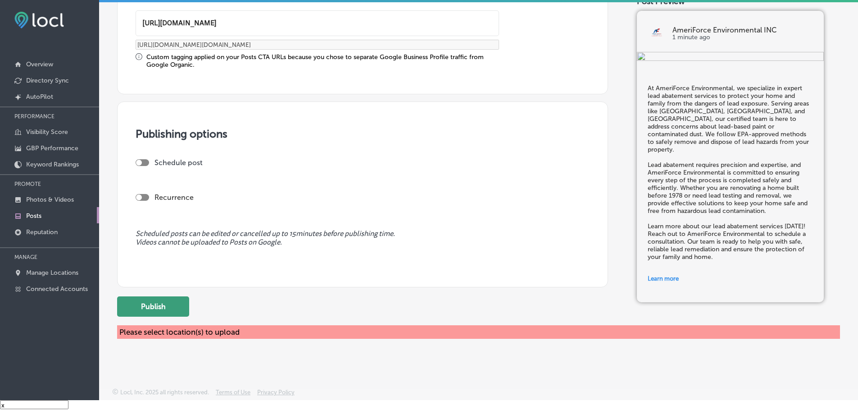
click at [156, 306] on button "Publish" at bounding box center [153, 306] width 72 height 20
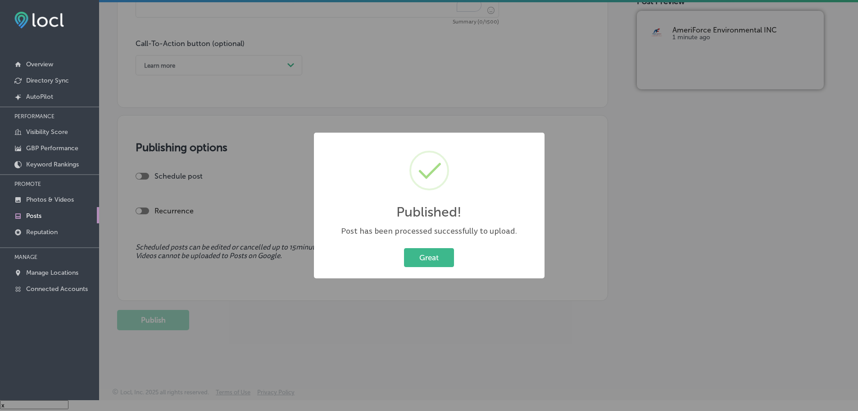
scroll to position [628, 0]
click at [416, 262] on button "Great" at bounding box center [429, 257] width 50 height 18
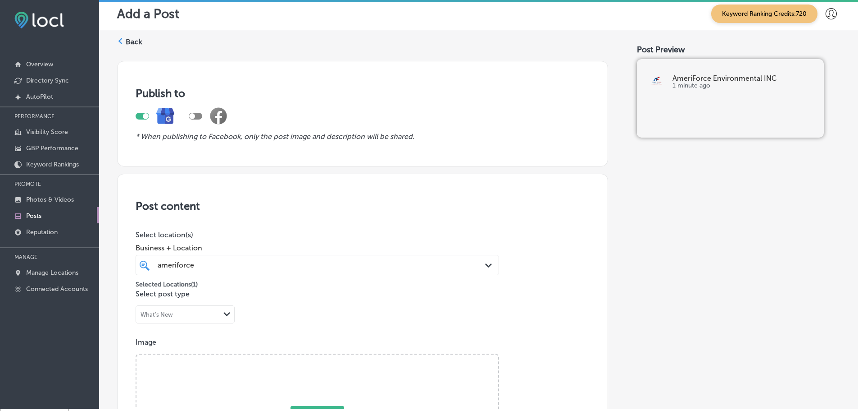
scroll to position [0, 0]
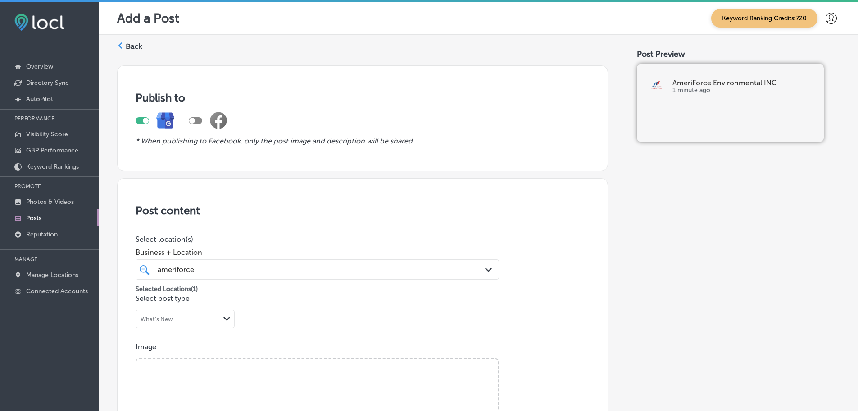
click at [122, 46] on icon at bounding box center [120, 45] width 6 height 6
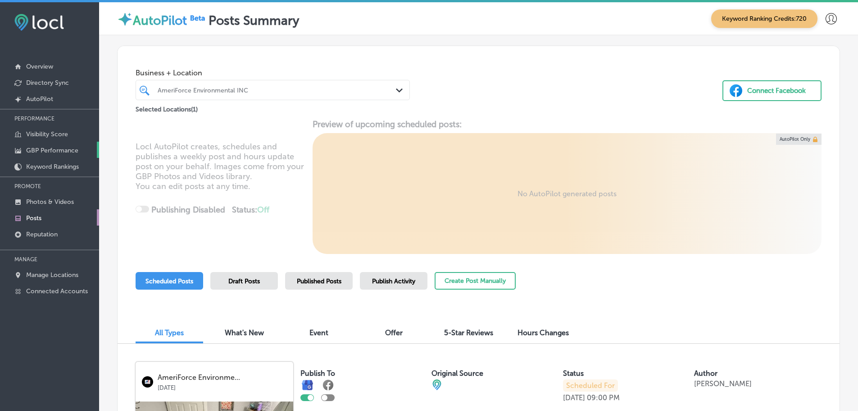
click at [44, 148] on p "GBP Performance" at bounding box center [52, 150] width 52 height 8
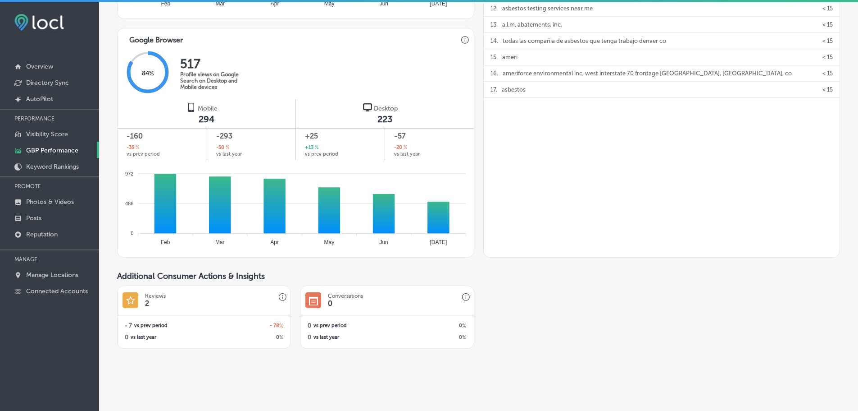
scroll to position [570, 0]
